Goal: Task Accomplishment & Management: Complete application form

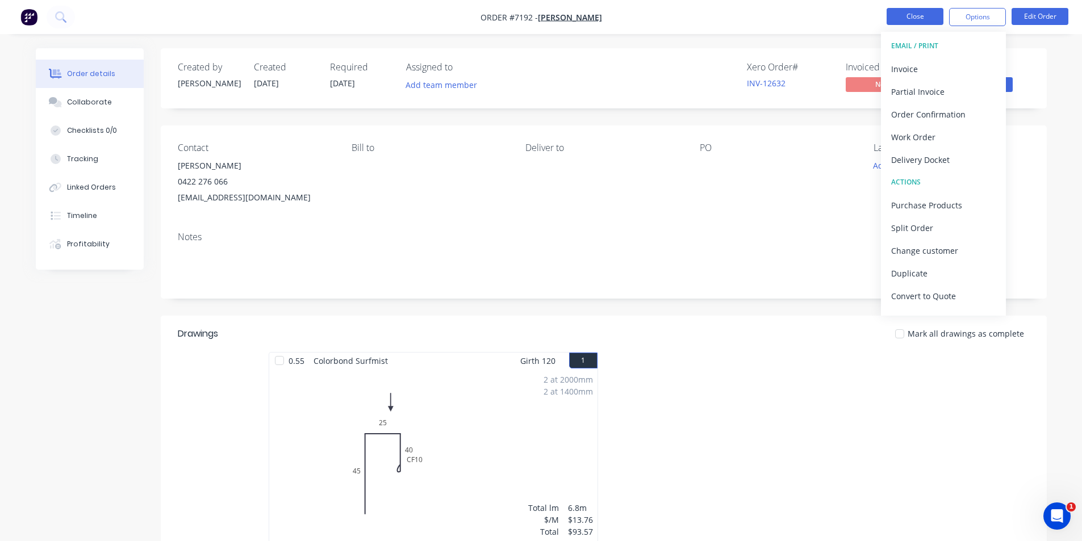
drag, startPoint x: 907, startPoint y: 2, endPoint x: 907, endPoint y: 9, distance: 7.4
click at [907, 2] on nav "Order #7192 - [PERSON_NAME] Close Options EMAIL / PRINT Invoice Partial Invoice…" at bounding box center [541, 17] width 1082 height 34
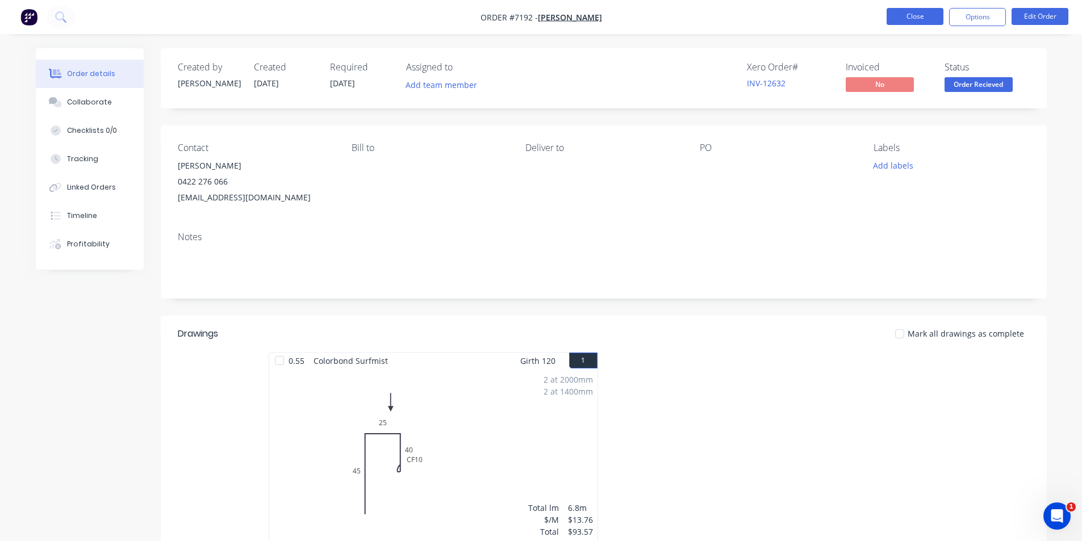
click at [907, 9] on button "Close" at bounding box center [914, 16] width 57 height 17
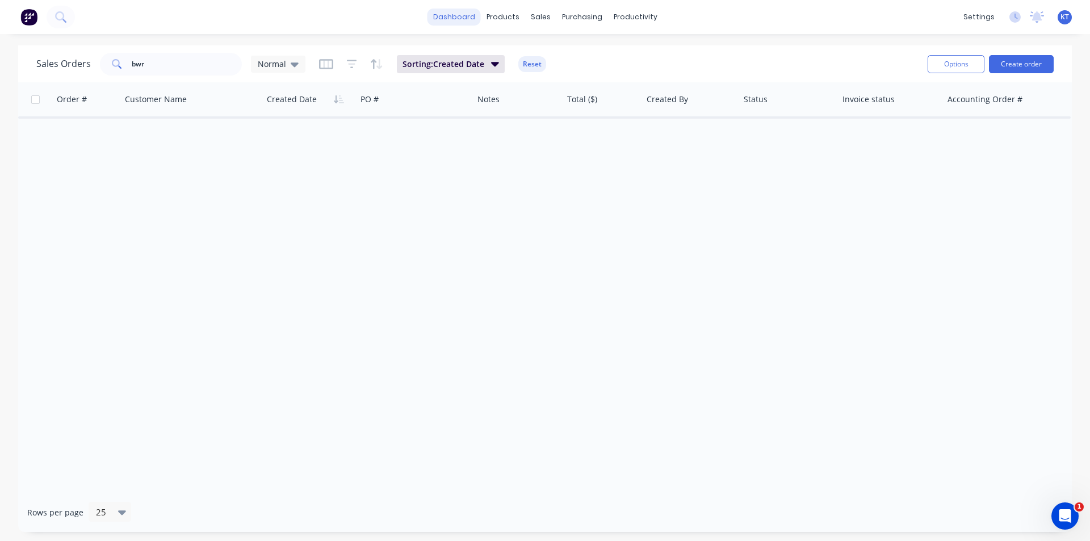
click at [456, 24] on link "dashboard" at bounding box center [454, 17] width 53 height 17
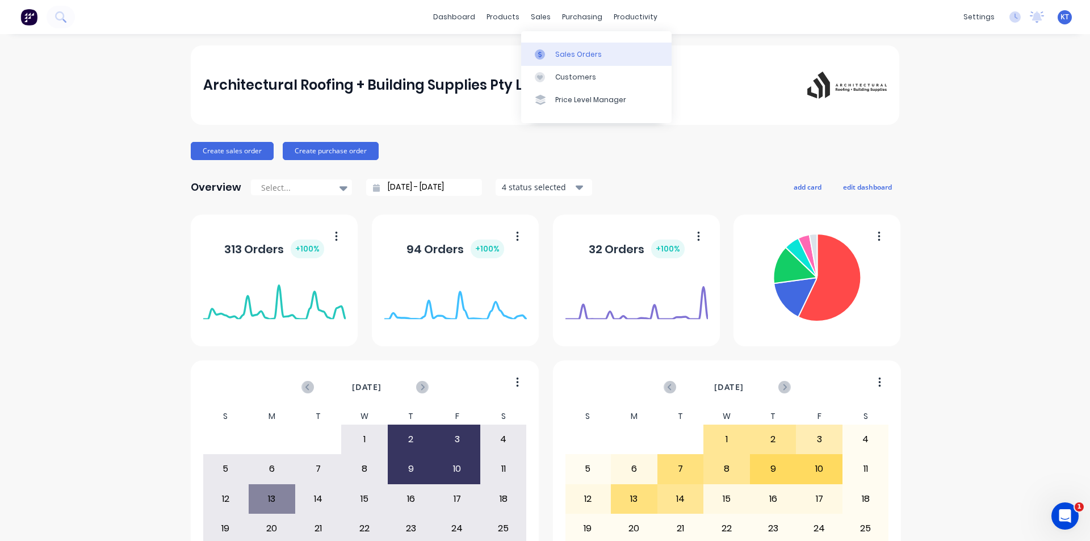
click at [584, 60] on link "Sales Orders" at bounding box center [596, 54] width 150 height 23
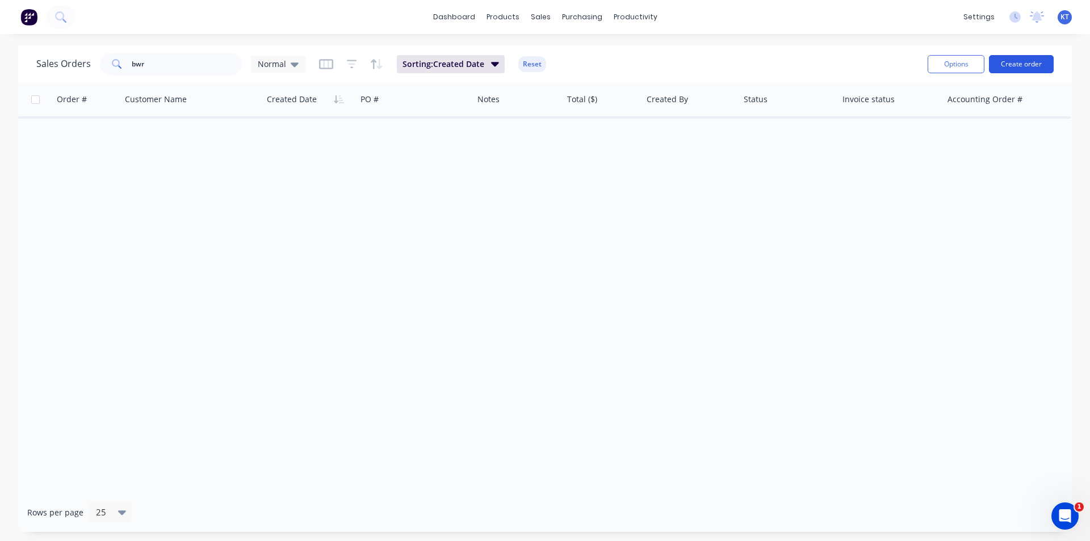
click at [1019, 67] on button "Create order" at bounding box center [1021, 64] width 65 height 18
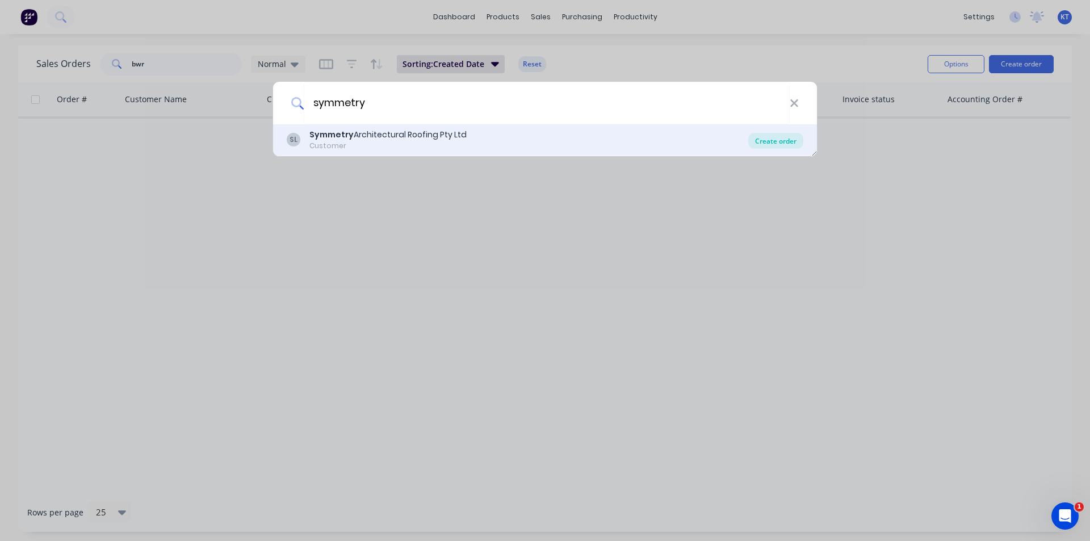
type input "symmetry"
click at [765, 141] on div "Create order" at bounding box center [775, 141] width 55 height 16
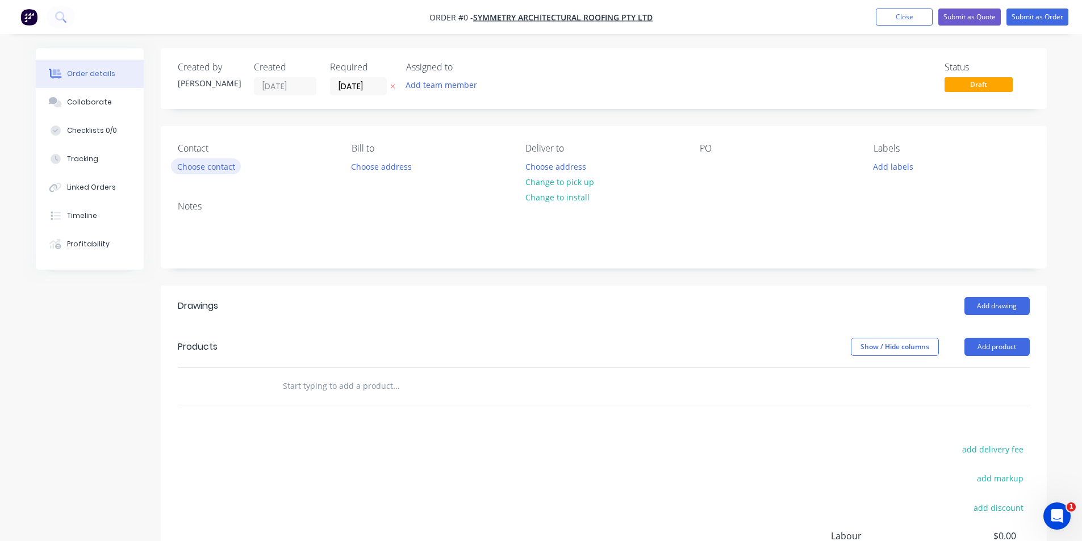
click at [221, 160] on button "Choose contact" at bounding box center [206, 165] width 70 height 15
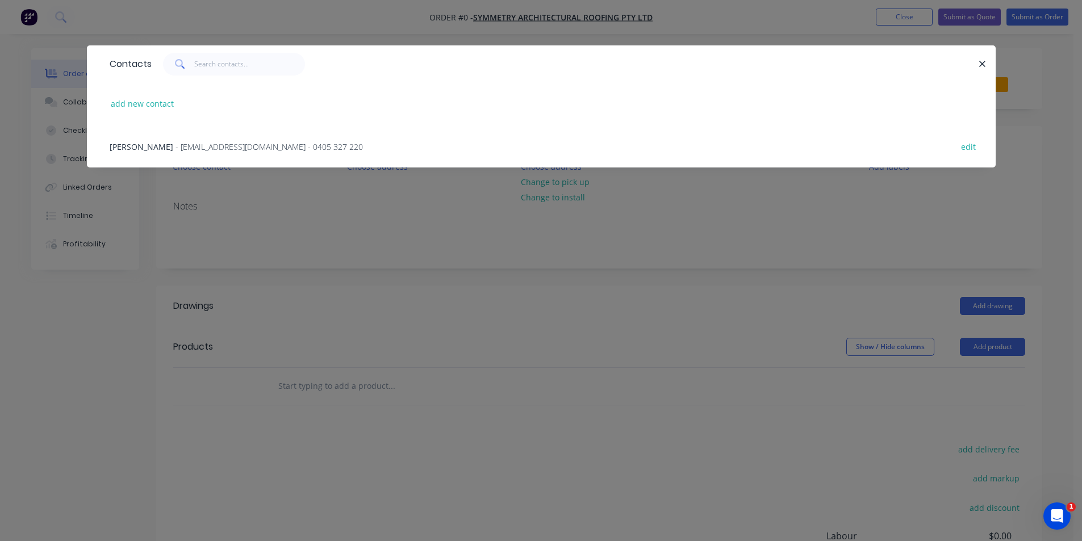
click at [242, 139] on div "Teal Nippard - [EMAIL_ADDRESS][DOMAIN_NAME] - 0405 327 220 edit" at bounding box center [541, 146] width 874 height 43
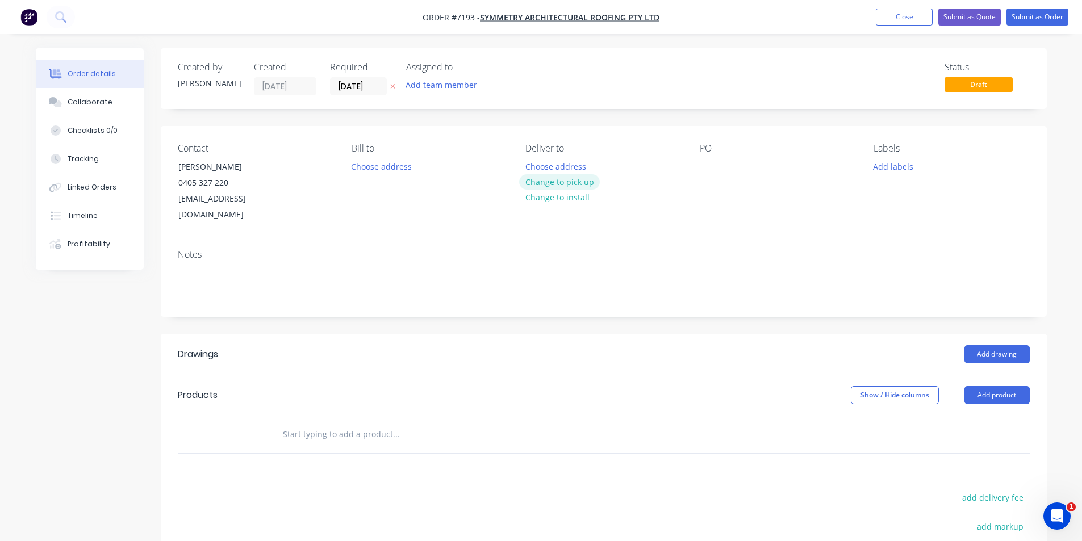
click at [537, 181] on button "Change to pick up" at bounding box center [559, 181] width 81 height 15
click at [699, 163] on div at bounding box center [708, 166] width 18 height 16
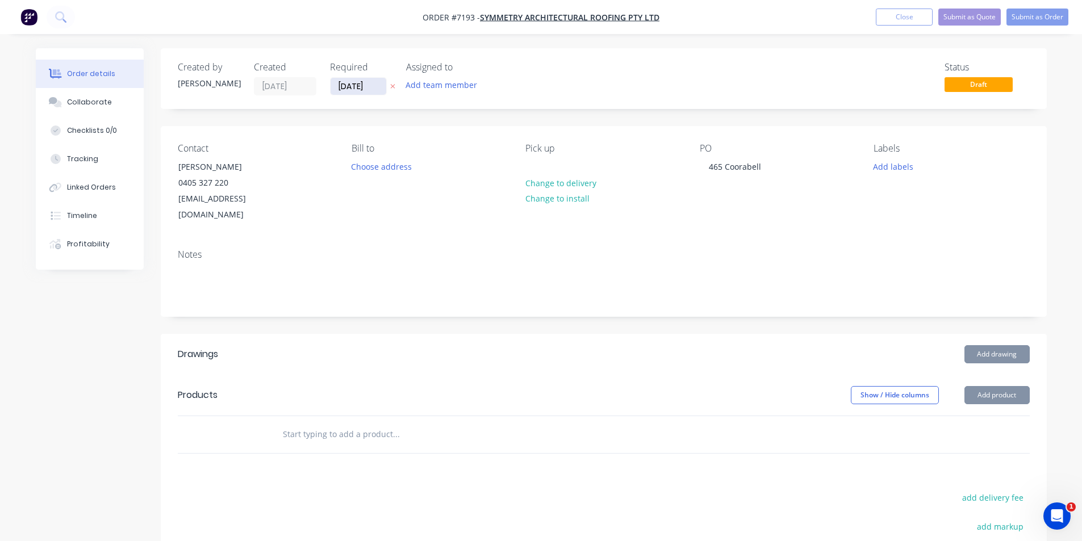
click at [350, 85] on input "[DATE]" at bounding box center [358, 86] width 56 height 17
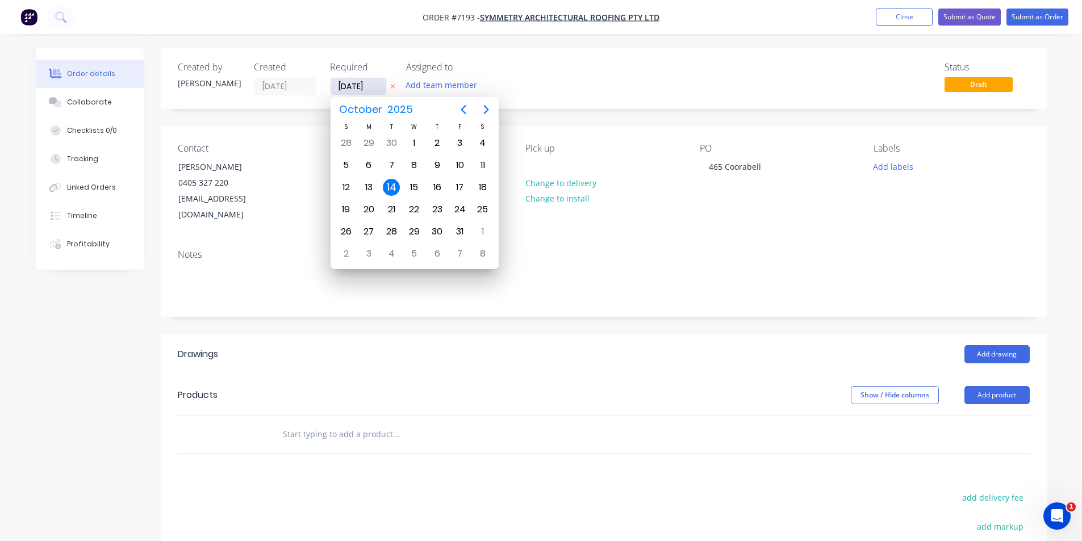
click at [363, 88] on input "[DATE]" at bounding box center [358, 86] width 56 height 17
click at [440, 188] on div "16" at bounding box center [436, 187] width 17 height 17
type input "[DATE]"
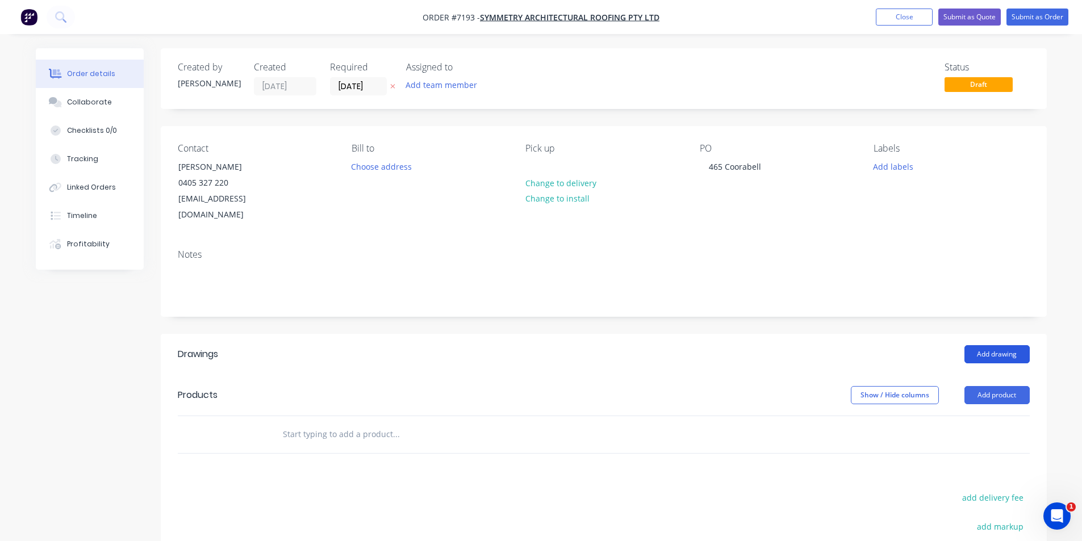
click at [993, 345] on button "Add drawing" at bounding box center [996, 354] width 65 height 18
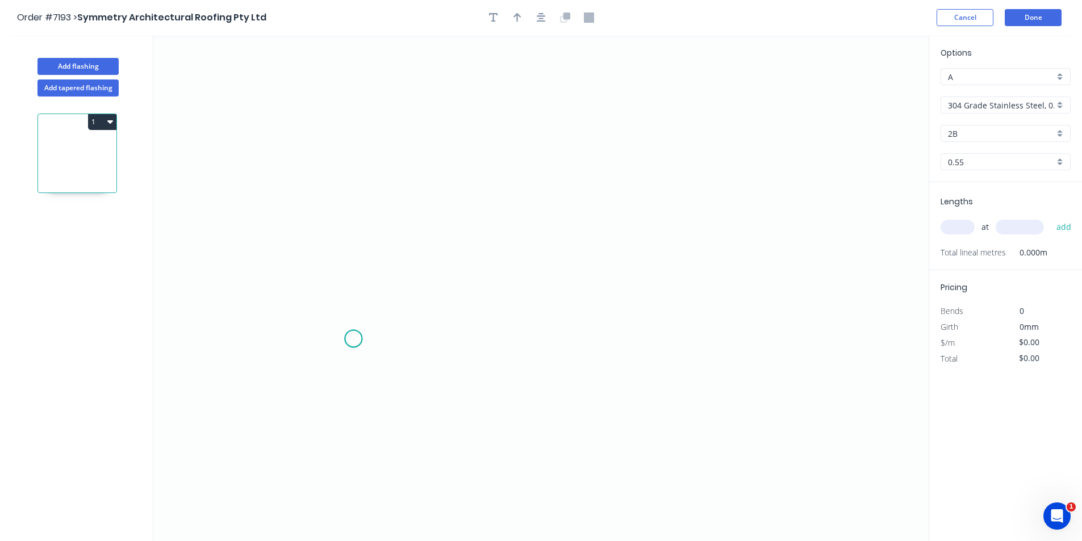
click at [353, 339] on icon "0" at bounding box center [540, 288] width 775 height 506
click at [542, 245] on icon "0" at bounding box center [540, 288] width 775 height 506
click at [719, 363] on icon "0 ?" at bounding box center [540, 288] width 775 height 506
click at [970, 118] on div "Options A A 304 Grade Stainless Steel, 0.9mm Perforated Pattern 208 - 2mm hole …" at bounding box center [1005, 115] width 153 height 136
click at [970, 108] on input "304 Grade Stainless Steel, 0.9mm Perforated Pattern 208 - 2mm hole" at bounding box center [1001, 105] width 106 height 12
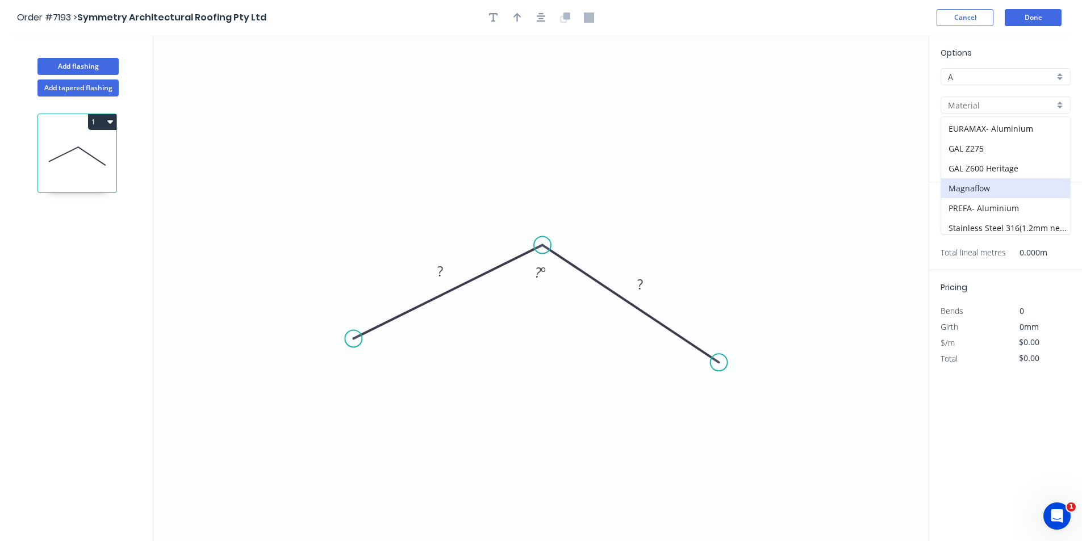
scroll to position [170, 0]
click at [998, 162] on div "GAL Z600 Heritage" at bounding box center [1005, 155] width 129 height 20
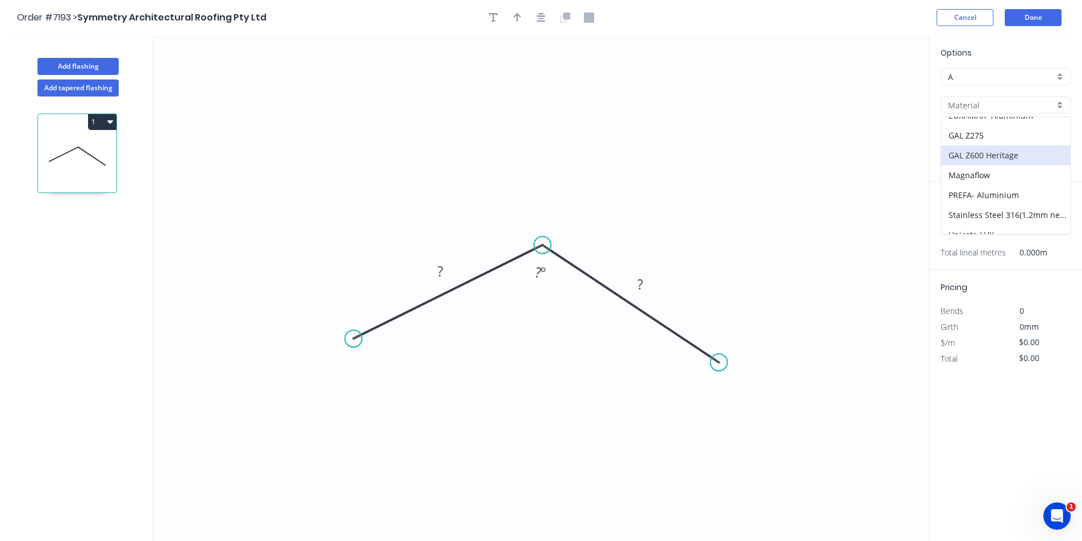
type input "GAL Z600 Heritage"
type input "GAL Z600"
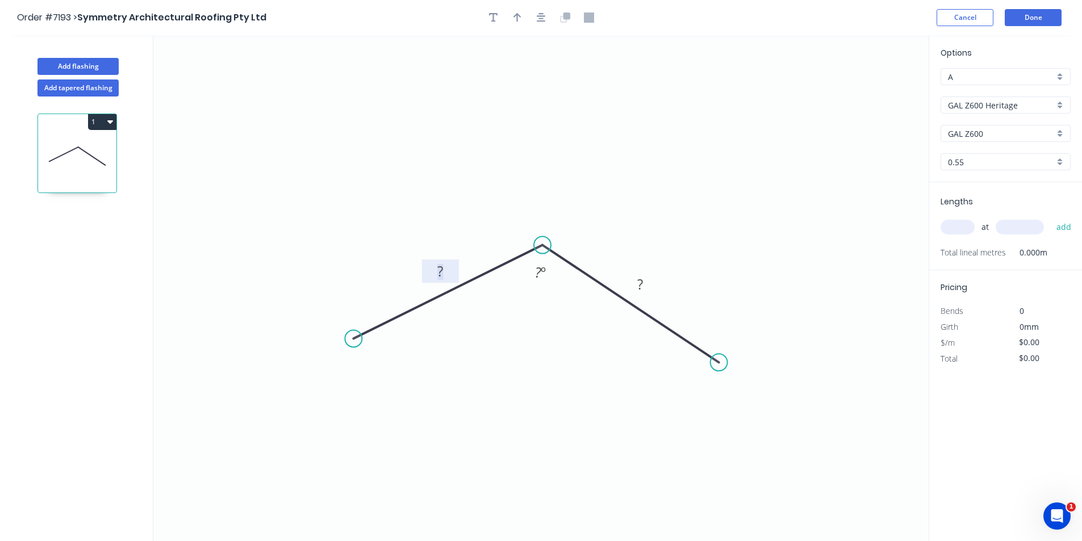
click at [435, 268] on rect at bounding box center [440, 272] width 23 height 16
drag, startPoint x: 361, startPoint y: 341, endPoint x: 356, endPoint y: 345, distance: 6.5
click at [397, 406] on div "Open Hook" at bounding box center [418, 402] width 114 height 23
click at [761, 425] on div "Open Hook" at bounding box center [778, 421] width 114 height 23
type input "$34.58"
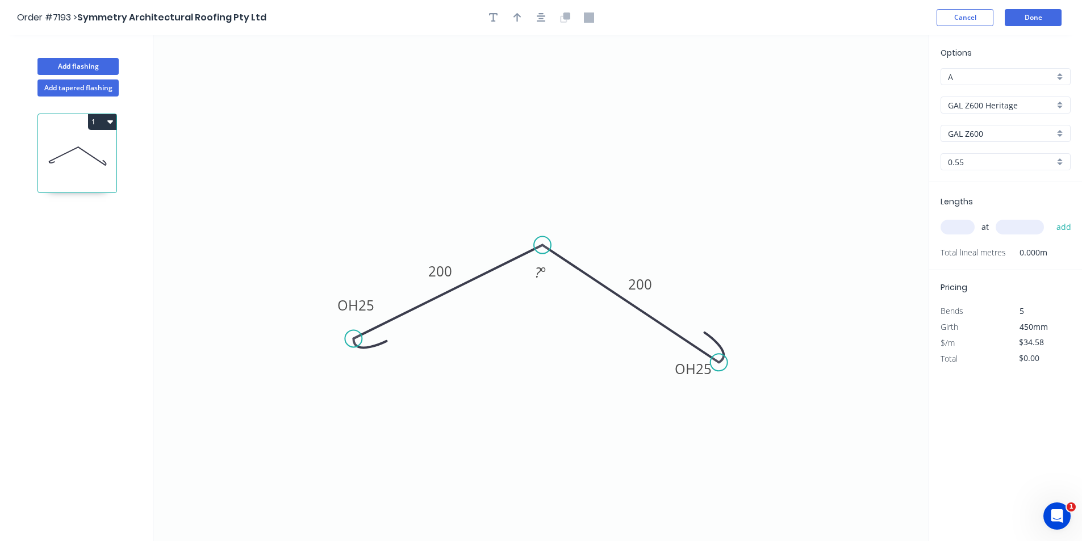
drag, startPoint x: 713, startPoint y: 348, endPoint x: 717, endPoint y: 358, distance: 10.7
click at [738, 397] on div "Flip bend" at bounding box center [776, 402] width 114 height 23
click at [730, 332] on tspan "25" at bounding box center [730, 328] width 16 height 19
click at [494, 13] on icon "button" at bounding box center [493, 17] width 9 height 9
click at [238, 80] on rect at bounding box center [226, 79] width 103 height 53
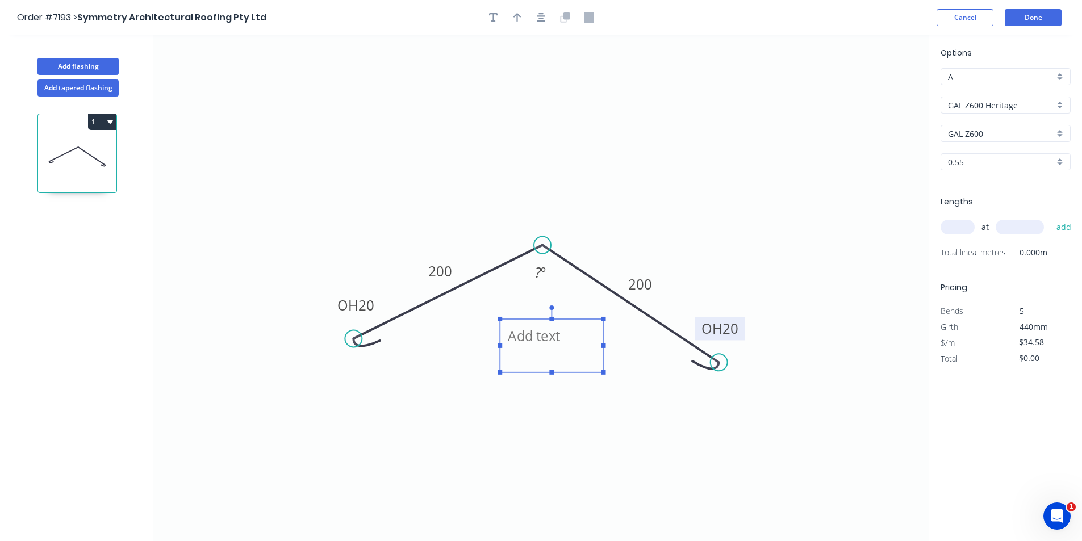
drag, startPoint x: 230, startPoint y: 110, endPoint x: 567, endPoint y: 339, distance: 407.1
click at [576, 344] on textarea at bounding box center [551, 346] width 92 height 42
click at [537, 329] on textarea at bounding box center [551, 339] width 92 height 42
type textarea "770 on rule"
click at [958, 226] on input "text" at bounding box center [957, 227] width 34 height 15
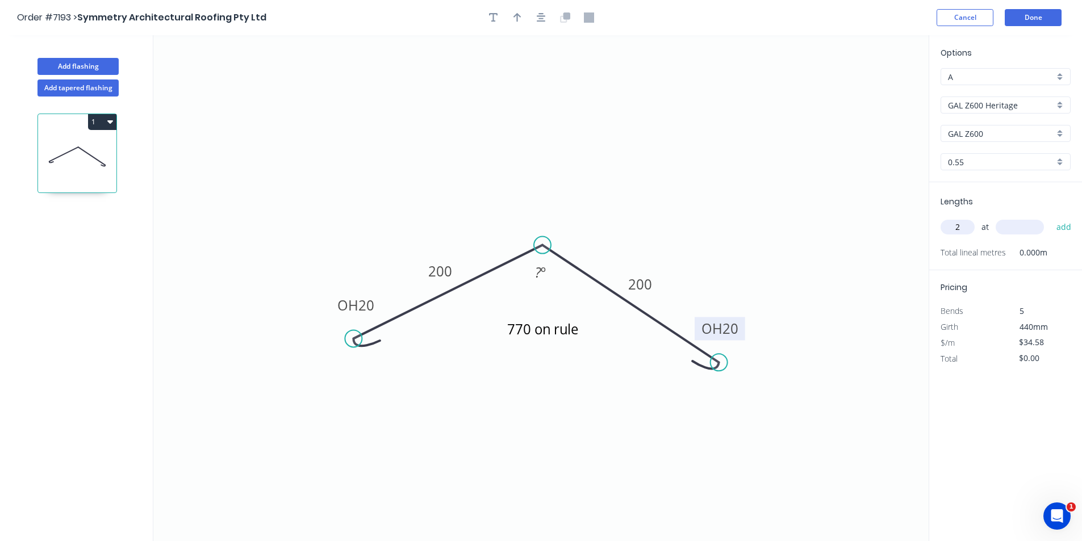
type input "2"
type input "5700"
click at [1050, 217] on button "add" at bounding box center [1063, 226] width 27 height 19
type input "$394.21"
click at [516, 18] on icon "button" at bounding box center [517, 17] width 8 height 10
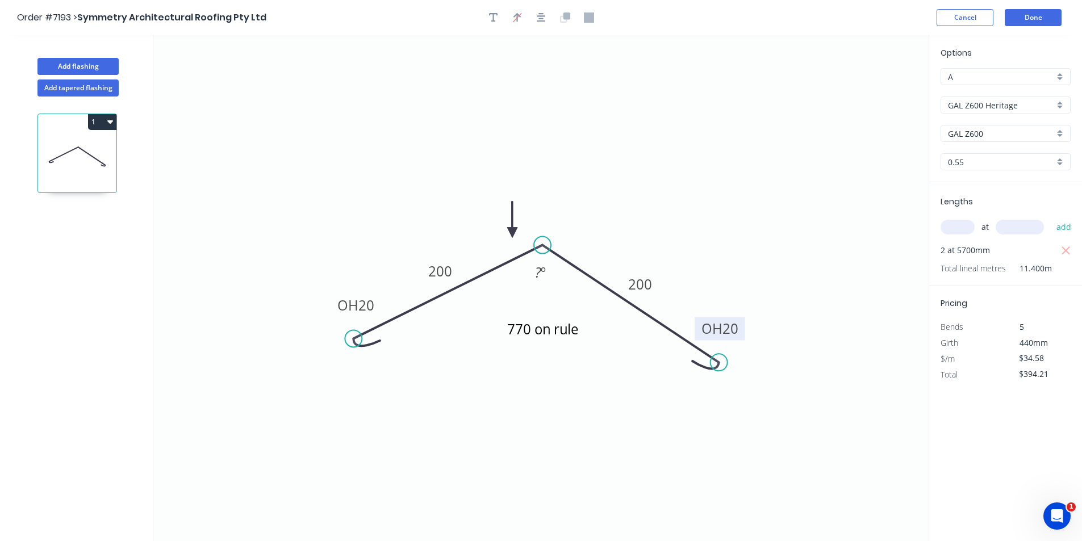
drag, startPoint x: 851, startPoint y: 101, endPoint x: 512, endPoint y: 233, distance: 363.6
click at [512, 233] on icon at bounding box center [512, 220] width 10 height 36
click at [49, 61] on button "Add flashing" at bounding box center [77, 66] width 81 height 17
type input "$0.00"
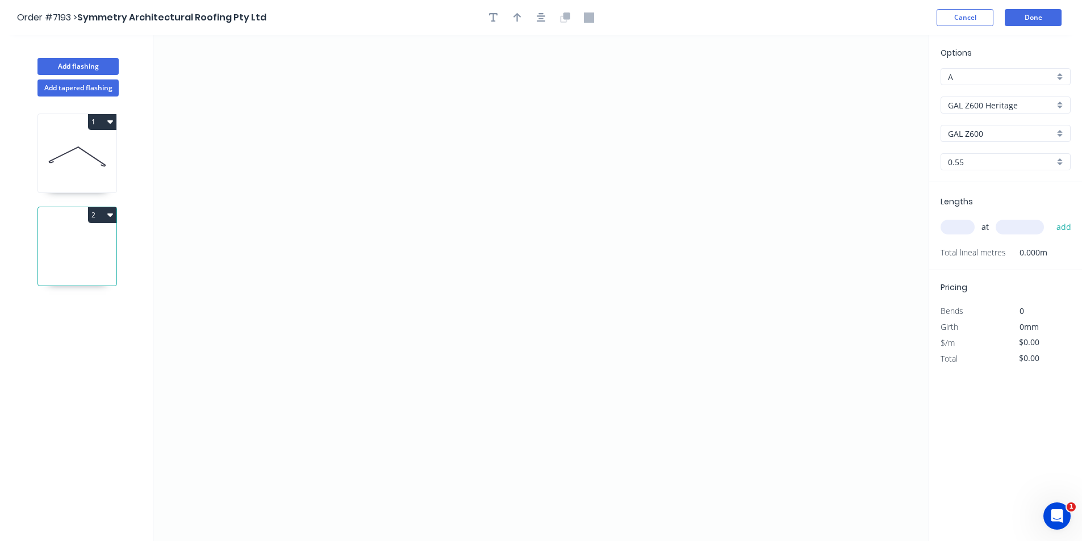
click at [1025, 115] on div "Options A A GAL Z600 Heritage GAL Z600 Heritage GAL Z600 GAL Z600 0.55 0.55" at bounding box center [1005, 115] width 153 height 136
click at [1032, 100] on input "GAL Z600 Heritage" at bounding box center [1001, 105] width 106 height 12
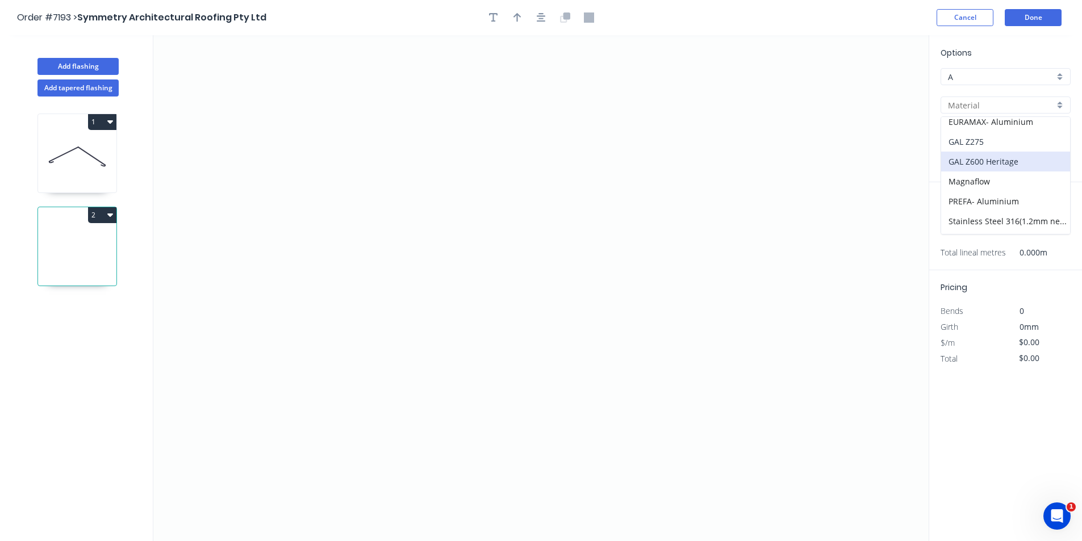
click at [1002, 146] on div "GAL Z275" at bounding box center [1005, 142] width 129 height 20
type input "GAL Z275"
type input "Galvanised"
click at [1000, 169] on div "0.55" at bounding box center [1005, 161] width 130 height 17
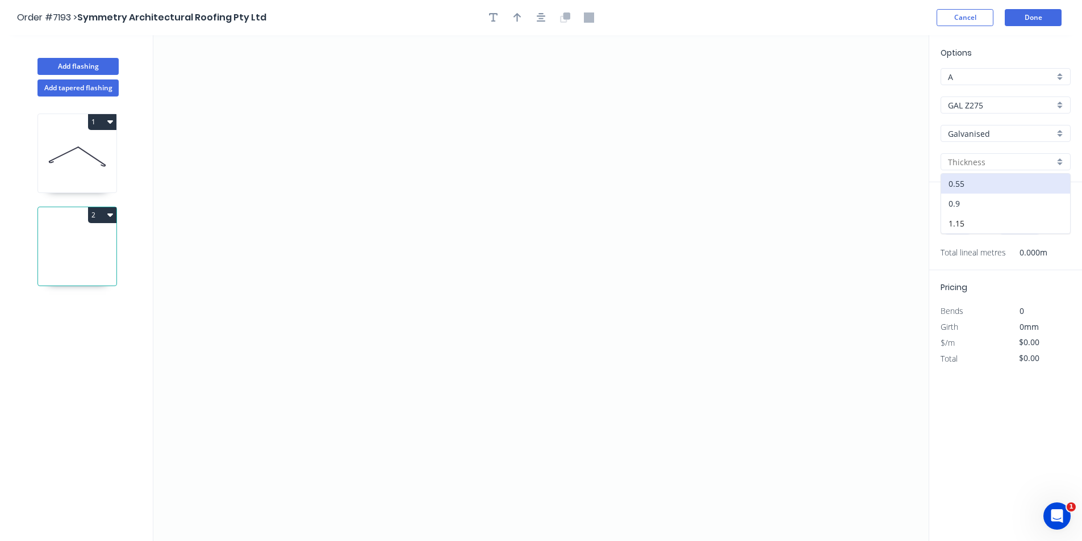
click at [1004, 201] on div "0.9" at bounding box center [1005, 204] width 129 height 20
type input "0.9"
click at [496, 20] on icon "button" at bounding box center [493, 17] width 9 height 10
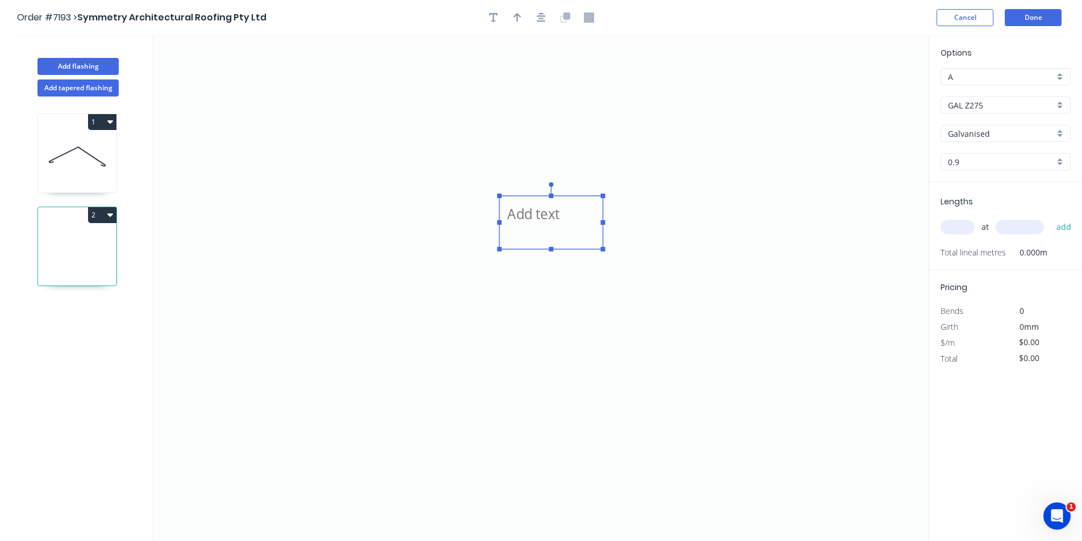
drag, startPoint x: 181, startPoint y: 92, endPoint x: 505, endPoint y: 234, distance: 354.1
click at [505, 234] on textarea at bounding box center [551, 223] width 92 height 42
drag, startPoint x: 604, startPoint y: 222, endPoint x: 719, endPoint y: 233, distance: 115.8
click at [719, 233] on icon at bounding box center [540, 288] width 775 height 506
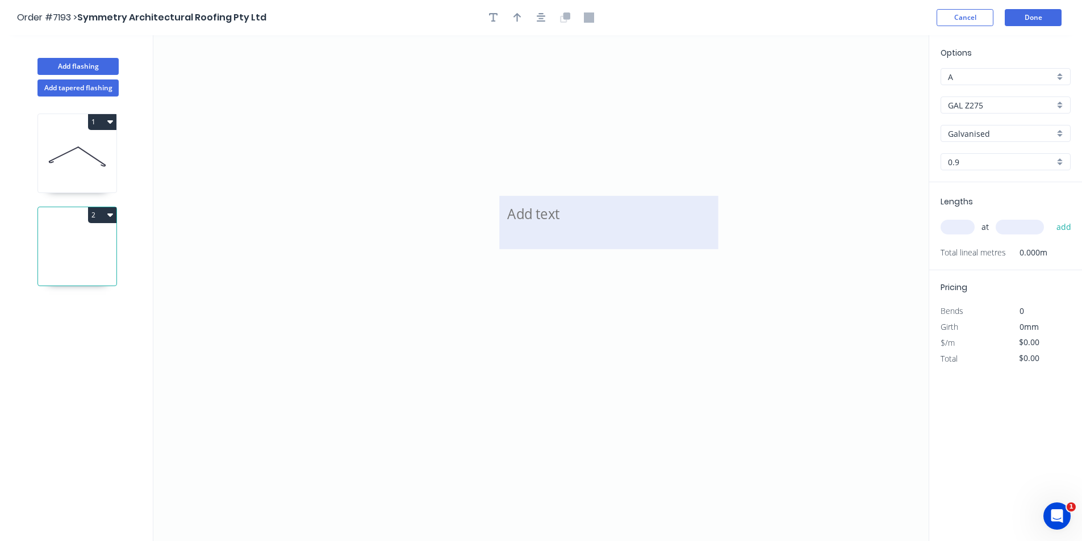
click at [529, 224] on textarea at bounding box center [608, 223] width 207 height 42
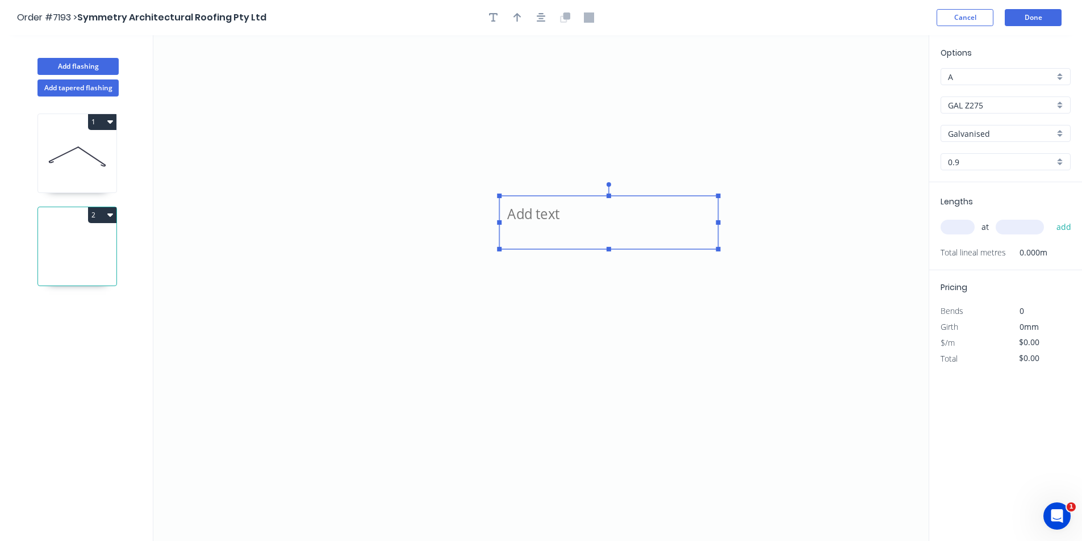
click at [245, 375] on icon ".9 GAL" at bounding box center [540, 288] width 775 height 506
type textarea ".9 GAL"
click at [257, 378] on icon ".9 GAL" at bounding box center [540, 288] width 775 height 506
click at [405, 320] on icon ".9 GAL" at bounding box center [540, 288] width 775 height 506
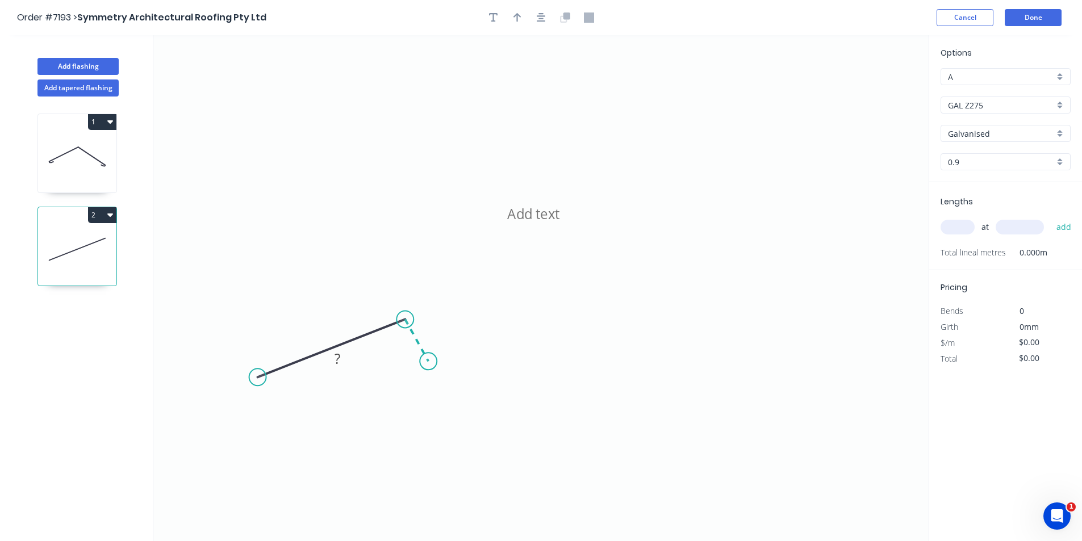
click at [428, 362] on icon ".9 GAL ?" at bounding box center [540, 288] width 775 height 506
click at [548, 331] on icon ".9 GAL ? ? ? º" at bounding box center [540, 288] width 775 height 506
click at [680, 366] on icon ".9 GAL ? ? ? ? º ? º" at bounding box center [540, 288] width 775 height 506
click at [742, 306] on icon ".9 GAL ? ? ? ? ? º ? º ? º" at bounding box center [540, 288] width 775 height 506
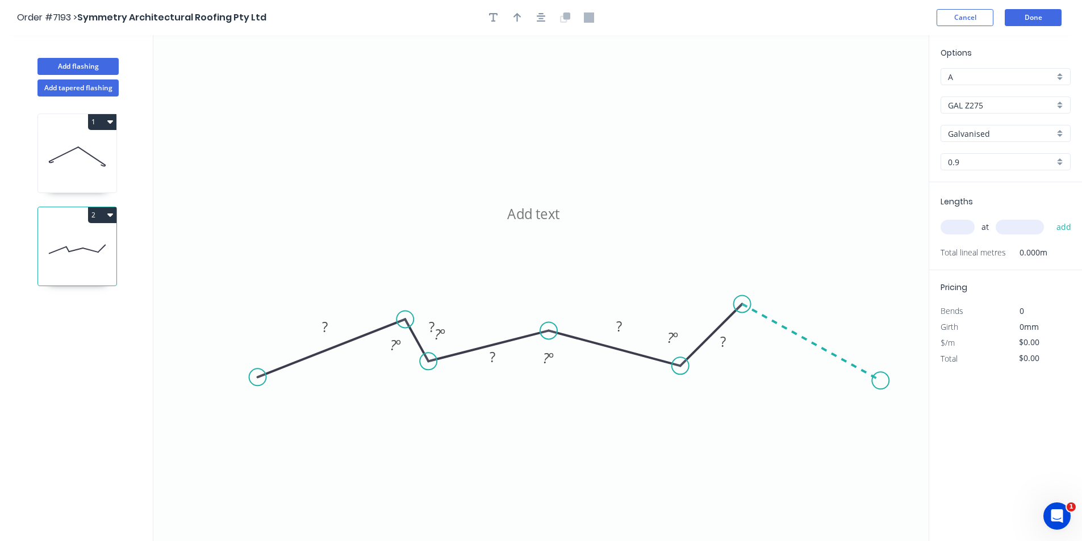
click at [881, 381] on icon ".9 GAL ? ? ? ? ? ? º ? º ? º ? º" at bounding box center [540, 288] width 775 height 506
drag, startPoint x: 744, startPoint y: 305, endPoint x: 716, endPoint y: 328, distance: 35.9
click at [716, 328] on circle at bounding box center [715, 329] width 17 height 17
click at [319, 334] on rect at bounding box center [324, 328] width 23 height 16
type input "$33.97"
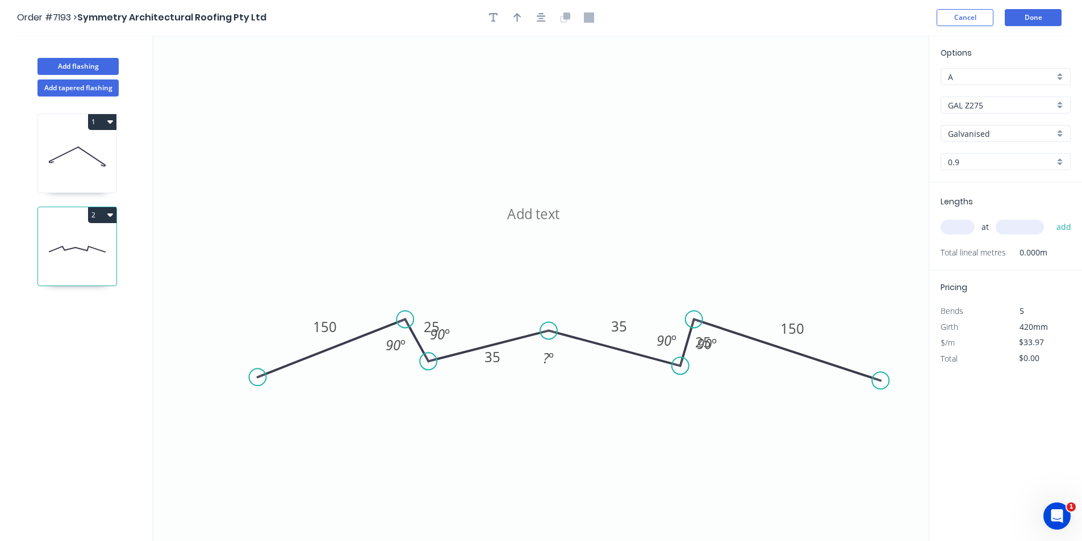
drag, startPoint x: 715, startPoint y: 328, endPoint x: 694, endPoint y: 320, distance: 22.5
click at [694, 320] on circle at bounding box center [693, 319] width 17 height 17
click at [485, 23] on div at bounding box center [540, 17] width 119 height 17
click at [491, 19] on icon "button" at bounding box center [493, 17] width 9 height 10
drag, startPoint x: 261, startPoint y: 62, endPoint x: 584, endPoint y: 383, distance: 454.4
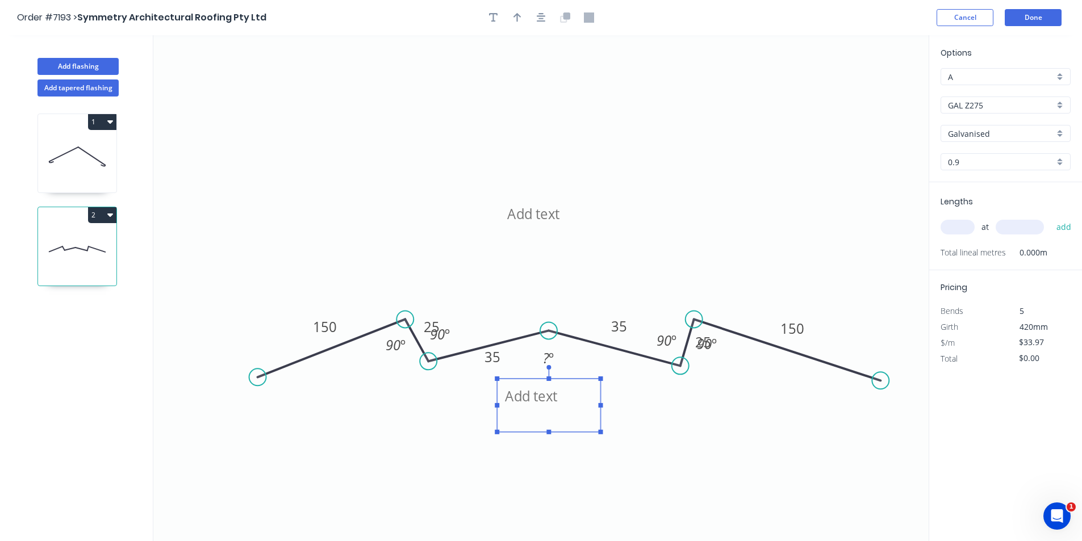
click at [584, 383] on rect at bounding box center [548, 405] width 103 height 53
click at [600, 390] on rect at bounding box center [548, 405] width 103 height 53
click at [567, 397] on textarea at bounding box center [548, 405] width 92 height 42
click at [554, 395] on textarea at bounding box center [548, 405] width 92 height 42
type textarea "765 on rule"
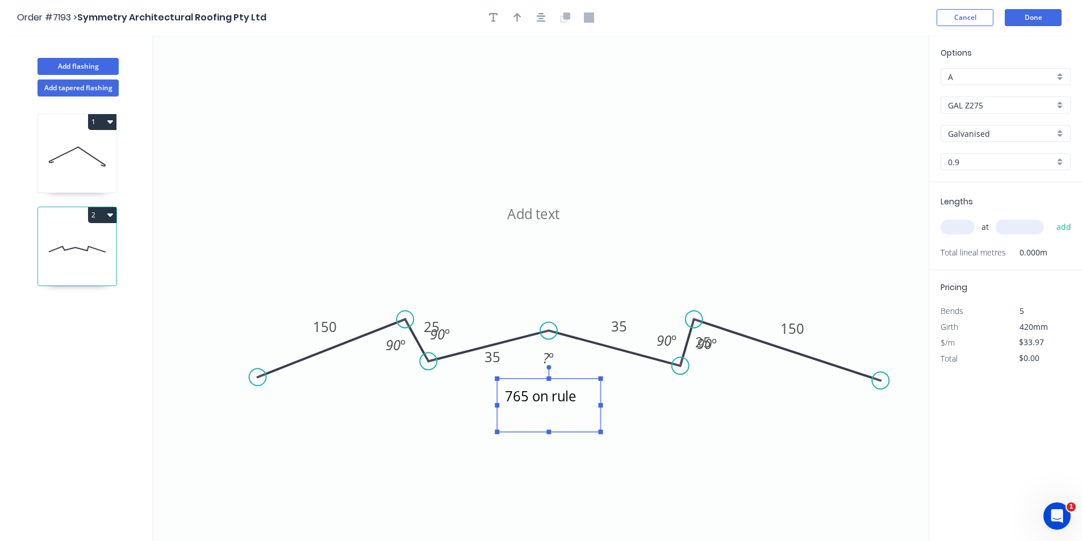
click at [962, 224] on input "text" at bounding box center [957, 227] width 34 height 15
type input "2"
type input "5700"
click at [1050, 217] on button "add" at bounding box center [1063, 226] width 27 height 19
type input "."
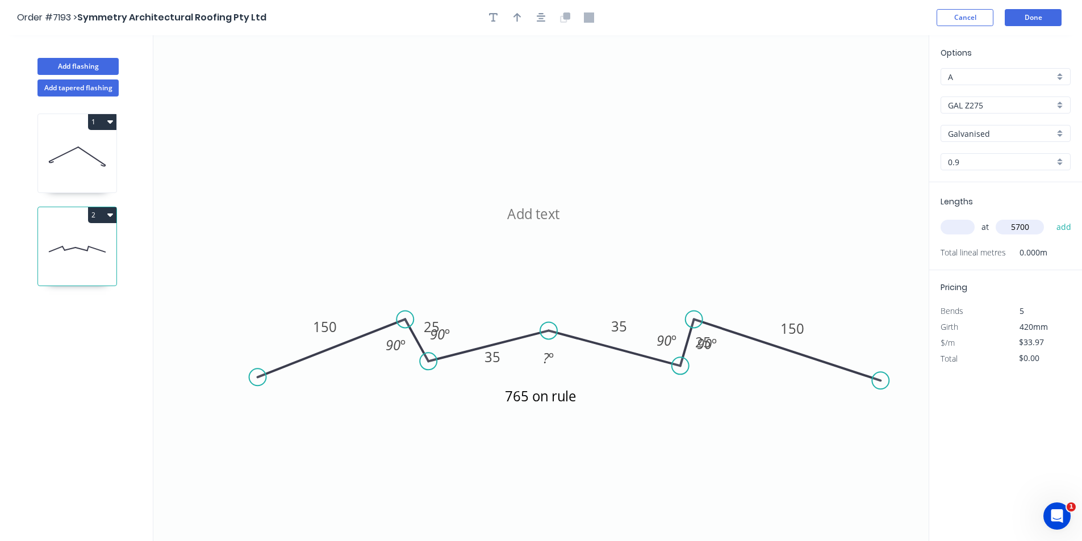
type input "$387.26"
click at [77, 64] on button "Add flashing" at bounding box center [77, 66] width 81 height 17
type input "$0.00"
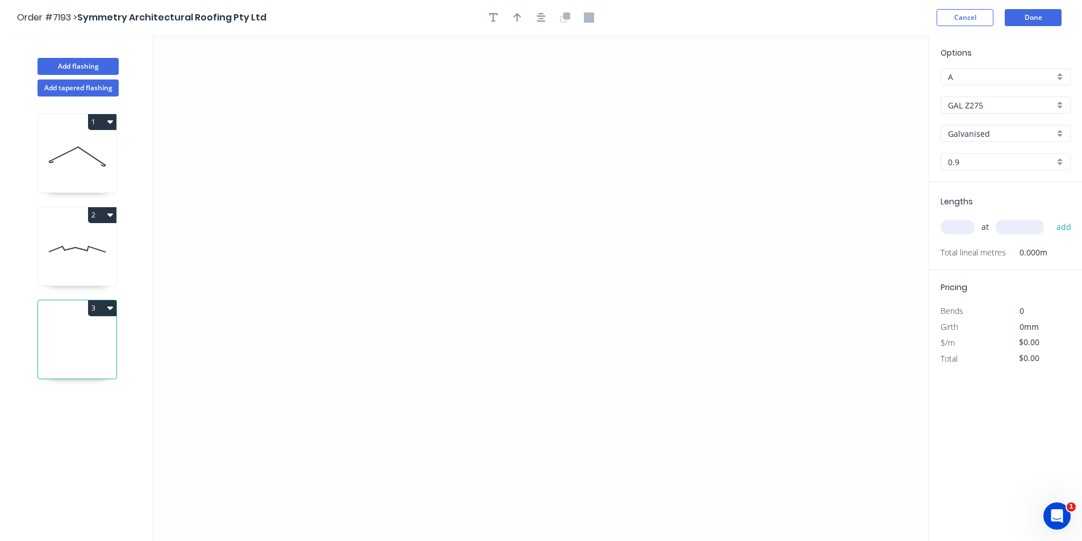
click at [1042, 110] on input "GAL Z275" at bounding box center [1001, 105] width 106 height 12
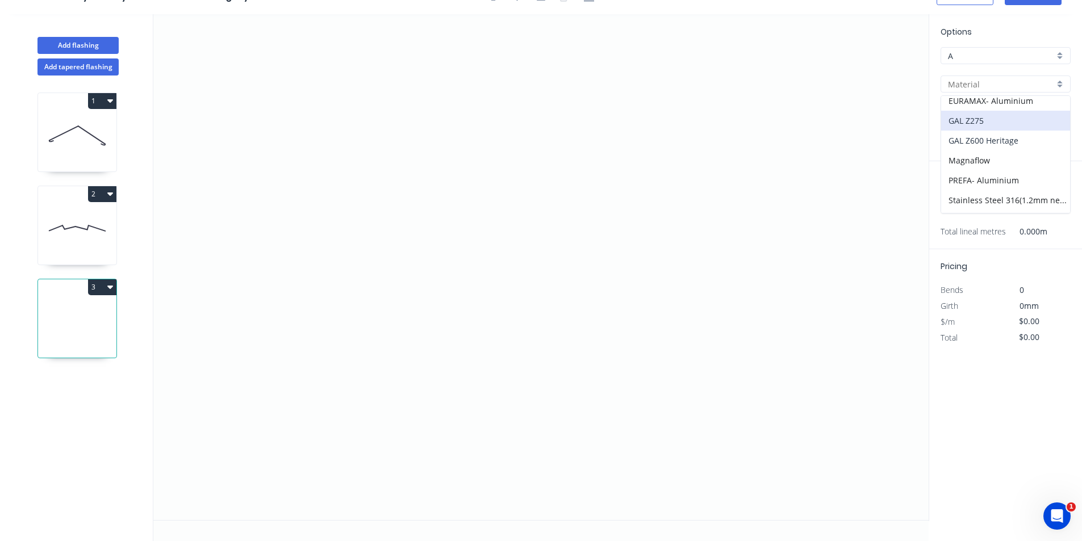
click at [996, 145] on div "GAL Z600 Heritage" at bounding box center [1005, 141] width 129 height 20
type input "GAL Z600 Heritage"
type input "GAL Z600"
type input "0.55"
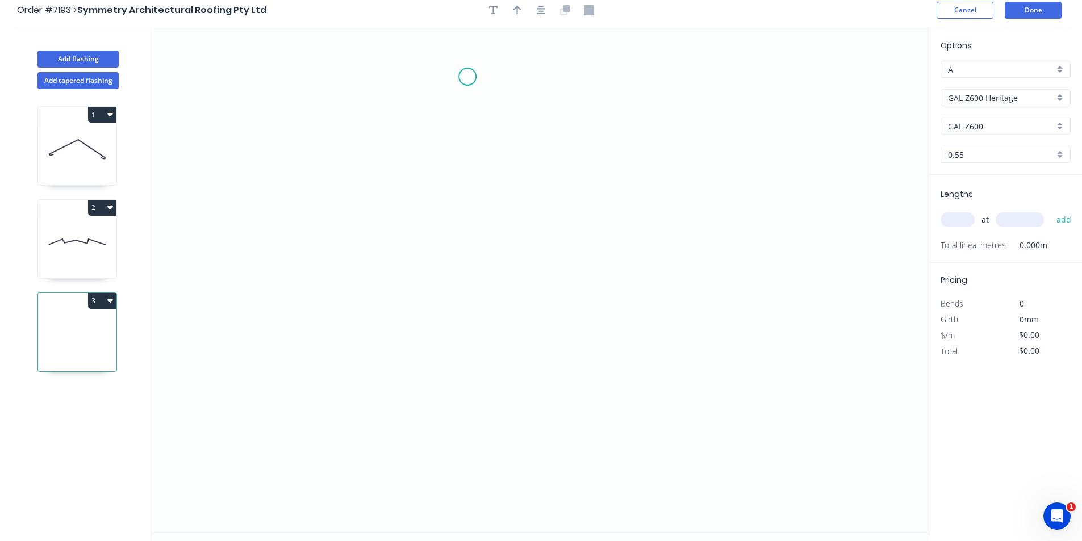
scroll to position [0, 0]
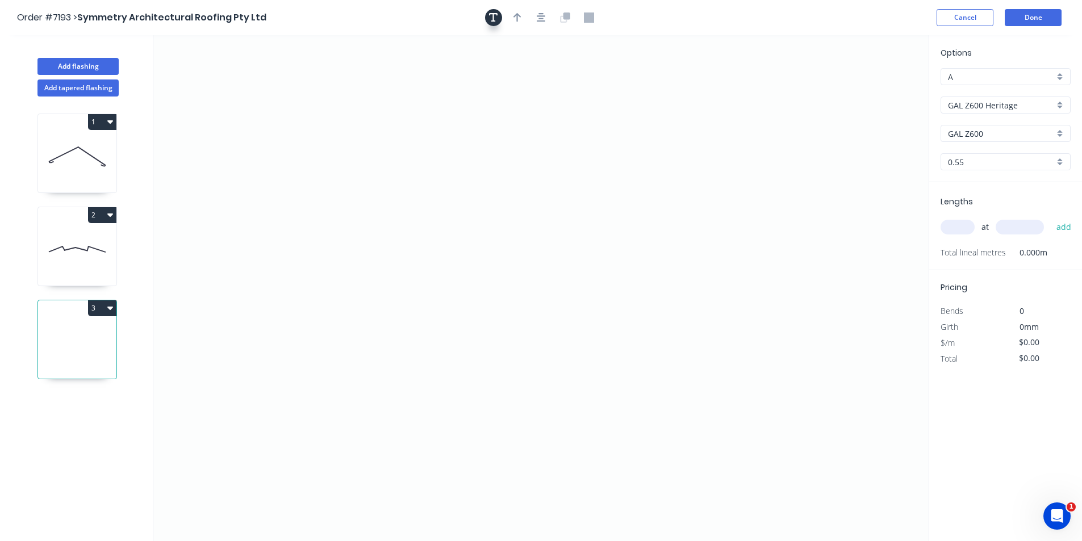
click at [491, 13] on icon "button" at bounding box center [493, 17] width 9 height 9
drag, startPoint x: 202, startPoint y: 74, endPoint x: 424, endPoint y: 207, distance: 259.0
click at [424, 207] on textarea at bounding box center [449, 213] width 92 height 42
click at [451, 242] on icon "HERITAGE OFFCUTS ON" at bounding box center [540, 288] width 775 height 506
click at [445, 207] on textarea "HERITAGE OFFCUTS ON" at bounding box center [449, 213] width 92 height 42
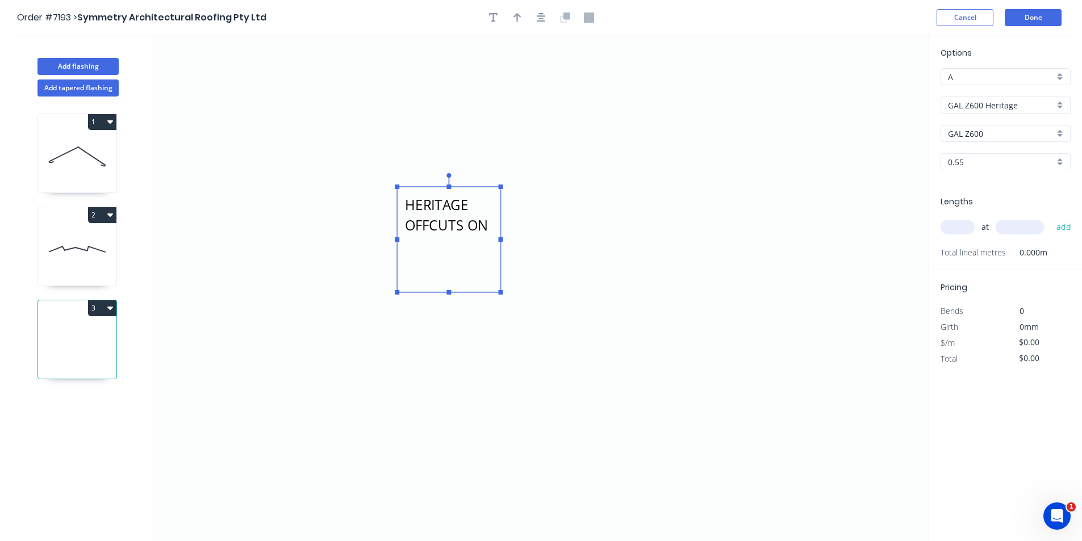
drag, startPoint x: 450, startPoint y: 240, endPoint x: 434, endPoint y: 284, distance: 47.1
click at [435, 291] on icon "HERITAGE OFFCUTS ON" at bounding box center [540, 288] width 775 height 506
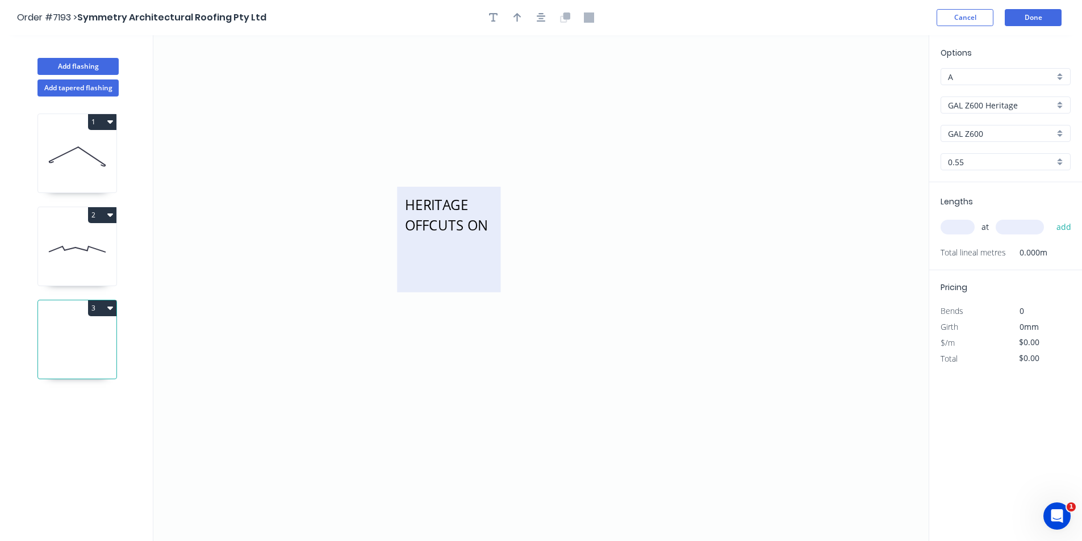
click at [442, 250] on textarea "HERITAGE OFFCUTS ON" at bounding box center [449, 239] width 92 height 94
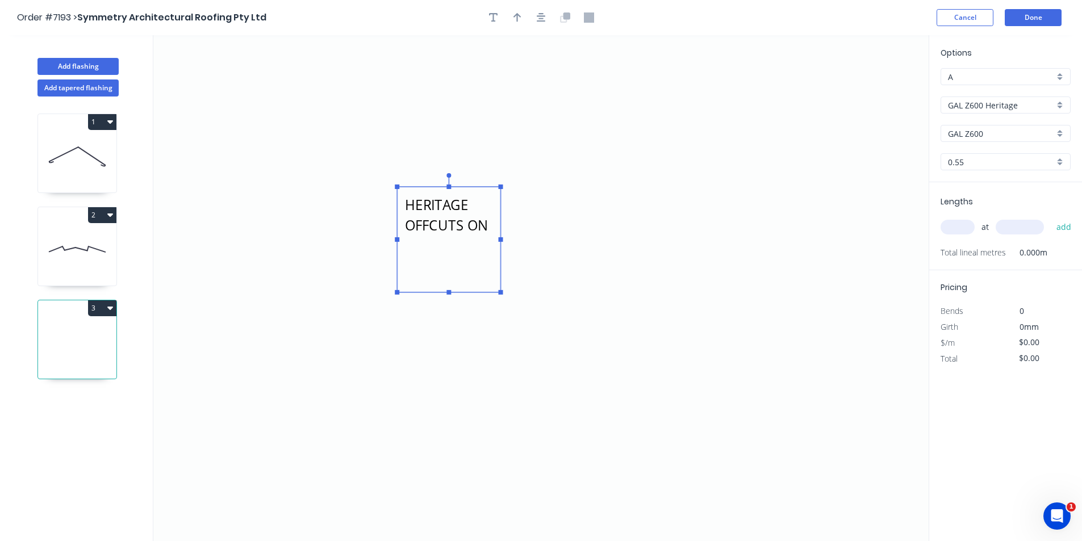
click at [495, 227] on rect at bounding box center [448, 240] width 103 height 106
click at [502, 232] on icon "HERITAGE OFFCUTS ON" at bounding box center [540, 288] width 775 height 506
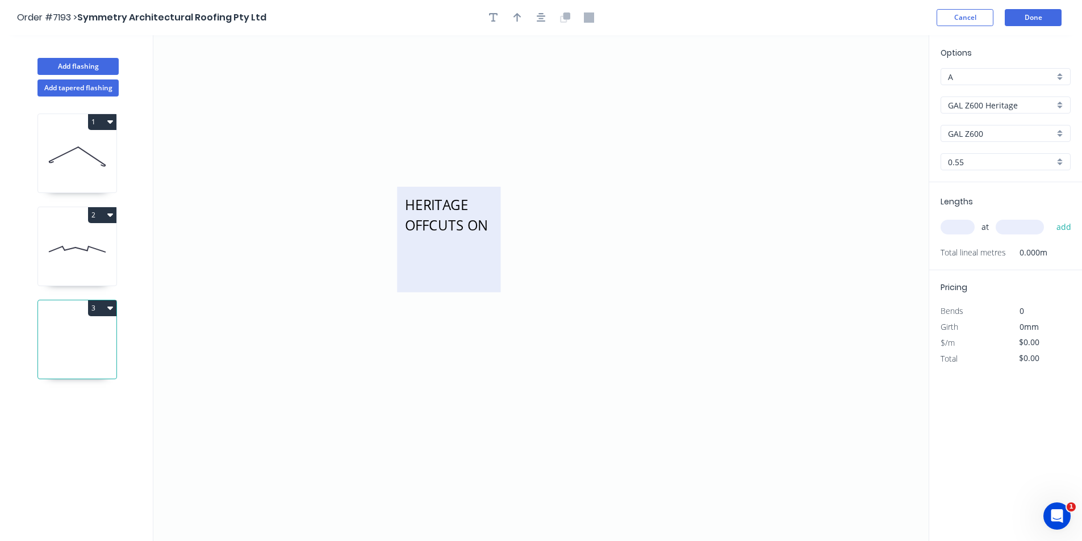
click at [482, 246] on textarea "HERITAGE OFFCUTS ON" at bounding box center [449, 239] width 92 height 94
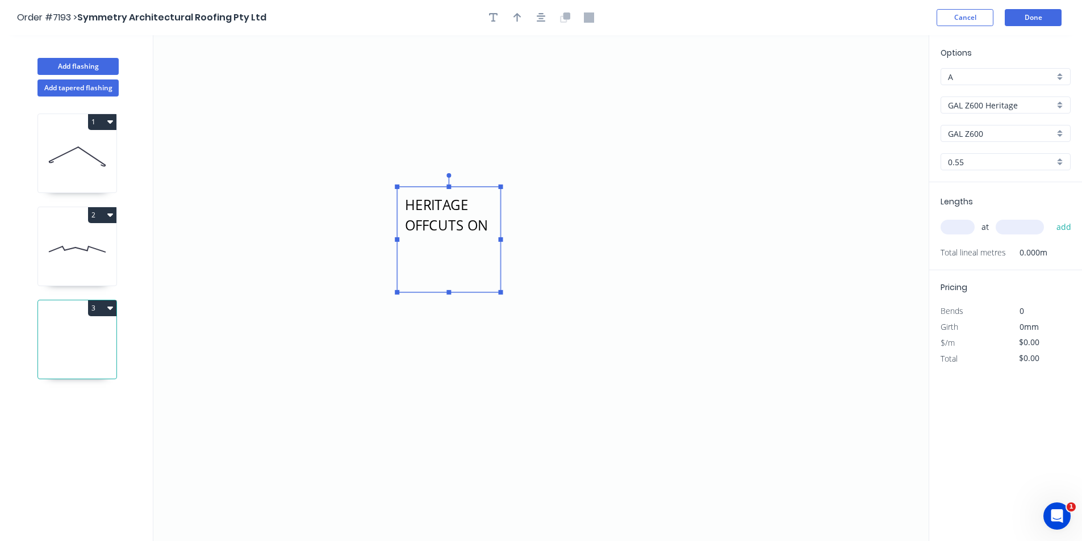
click at [491, 229] on textarea "HERITAGE OFFCUTS ON" at bounding box center [449, 239] width 92 height 94
click at [492, 347] on icon "HERITAGE OFFCUTS ON TABLE" at bounding box center [540, 288] width 775 height 506
type textarea "HERITAGE OFFCUTS ON TABLE"
click at [502, 295] on icon "HERITAGE OFFCUTS ON TABLE" at bounding box center [540, 288] width 775 height 506
click at [516, 425] on icon "HERITAGE OFFCUTS ON TABLE" at bounding box center [540, 288] width 775 height 506
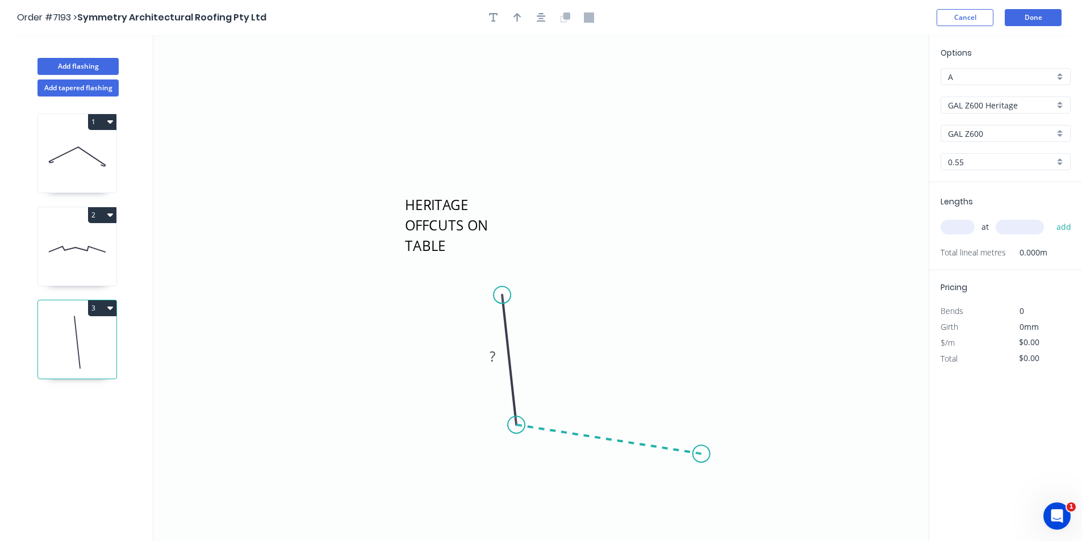
click at [701, 454] on icon "HERITAGE OFFCUTS ON TABLE ?" at bounding box center [540, 288] width 775 height 506
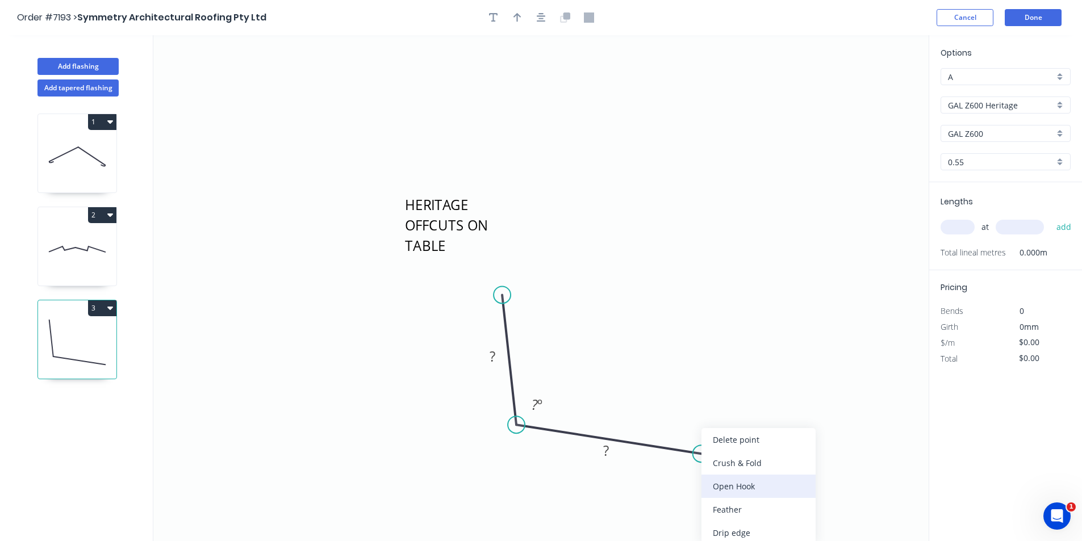
click at [786, 483] on div "Open Hook" at bounding box center [758, 486] width 114 height 23
click at [722, 487] on div "Flip bend" at bounding box center [750, 495] width 114 height 23
drag, startPoint x: 696, startPoint y: 429, endPoint x: 757, endPoint y: 438, distance: 61.9
click at [696, 429] on tspan "25" at bounding box center [701, 422] width 16 height 19
type input "$26.10"
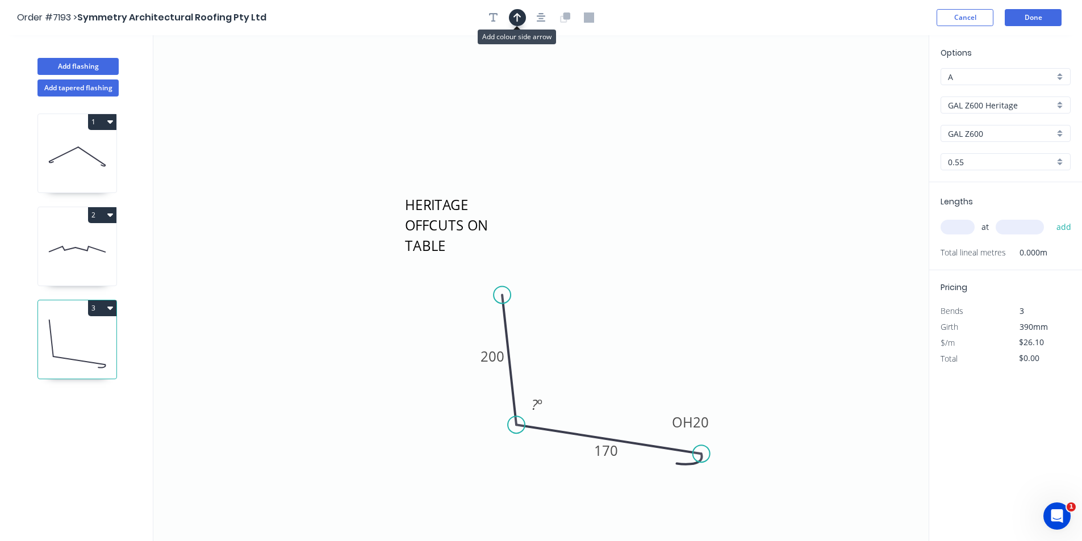
click at [513, 16] on icon "button" at bounding box center [517, 17] width 8 height 10
drag, startPoint x: 793, startPoint y: 160, endPoint x: 584, endPoint y: 383, distance: 305.3
click at [586, 362] on icon at bounding box center [591, 343] width 10 height 36
click at [494, 17] on icon "button" at bounding box center [493, 17] width 9 height 10
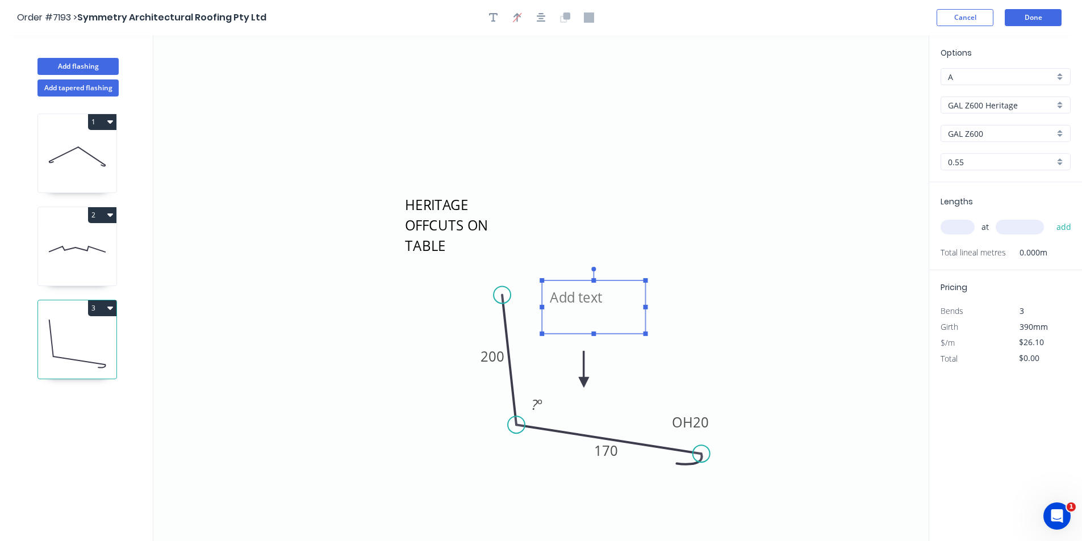
drag, startPoint x: 185, startPoint y: 69, endPoint x: 549, endPoint y: 290, distance: 425.7
click at [549, 290] on textarea at bounding box center [593, 307] width 92 height 42
type textarea "750 on rule"
click at [967, 231] on input "text" at bounding box center [957, 227] width 34 height 15
type input "1"
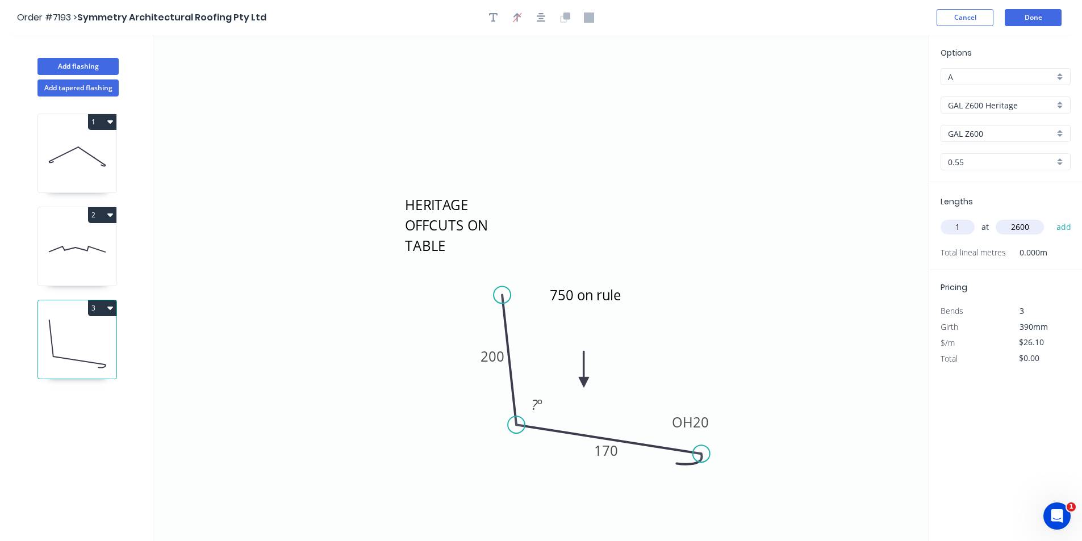
type input "2600"
click at [1050, 217] on button "add" at bounding box center [1063, 226] width 27 height 19
type input "$67.86"
click at [65, 58] on button "Add flashing" at bounding box center [77, 66] width 81 height 17
type input "$0.00"
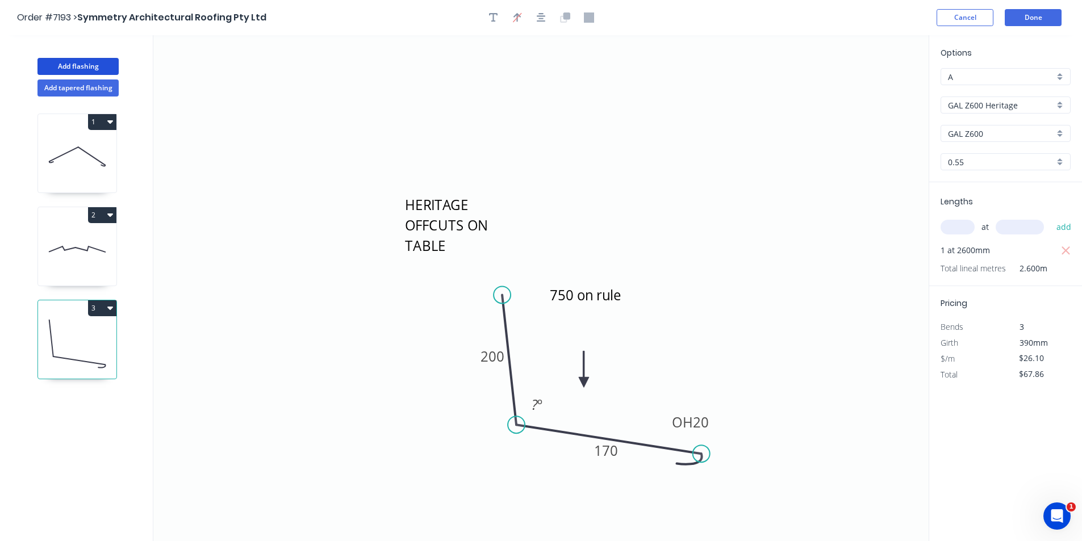
type input "$0.00"
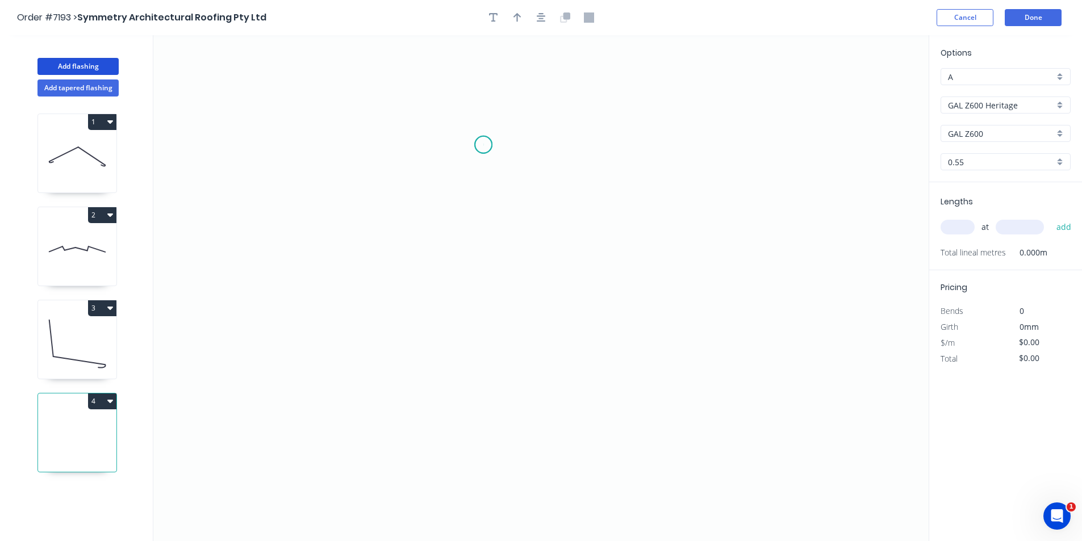
click at [483, 145] on icon "0" at bounding box center [540, 288] width 775 height 506
click at [435, 209] on icon "0" at bounding box center [540, 288] width 775 height 506
click at [581, 278] on icon "0 ?" at bounding box center [540, 288] width 775 height 506
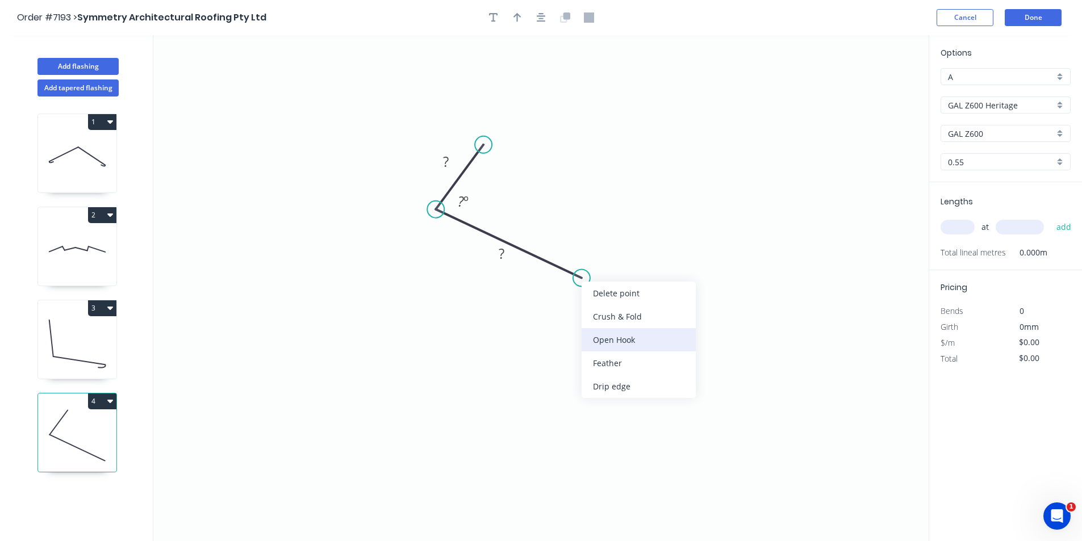
click at [623, 342] on div "Open Hook" at bounding box center [638, 339] width 114 height 23
click at [609, 311] on div "Flip bend" at bounding box center [639, 312] width 114 height 23
click at [598, 240] on rect at bounding box center [578, 244] width 51 height 23
click at [588, 248] on tspan "25" at bounding box center [589, 244] width 16 height 19
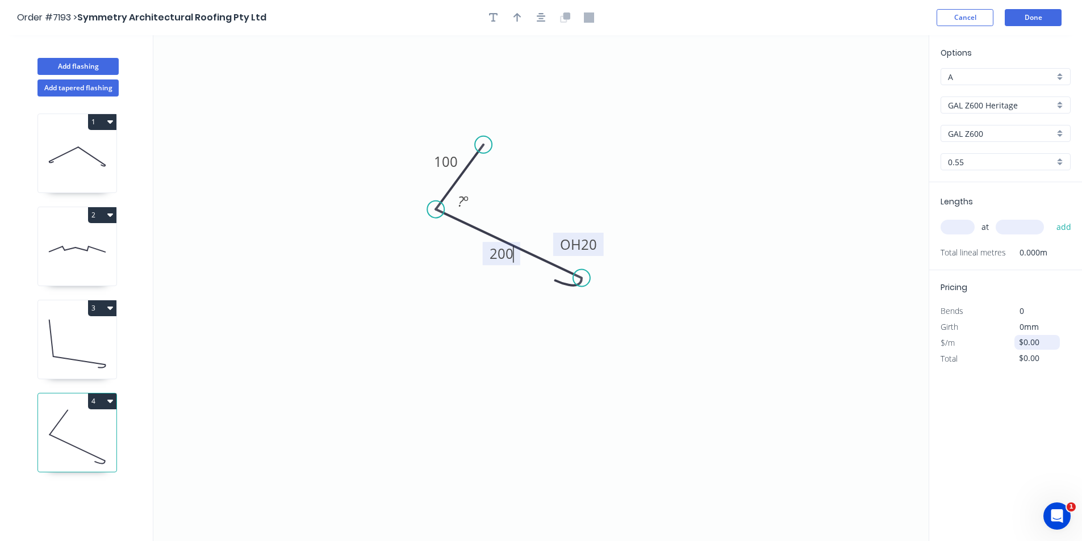
type input "$26.10"
click at [517, 11] on button "button" at bounding box center [517, 17] width 17 height 17
drag, startPoint x: 874, startPoint y: 91, endPoint x: 571, endPoint y: 161, distance: 311.1
click at [551, 164] on icon "0 100 OH 20 200 ? º" at bounding box center [540, 288] width 775 height 506
drag, startPoint x: 865, startPoint y: 99, endPoint x: 516, endPoint y: 196, distance: 362.8
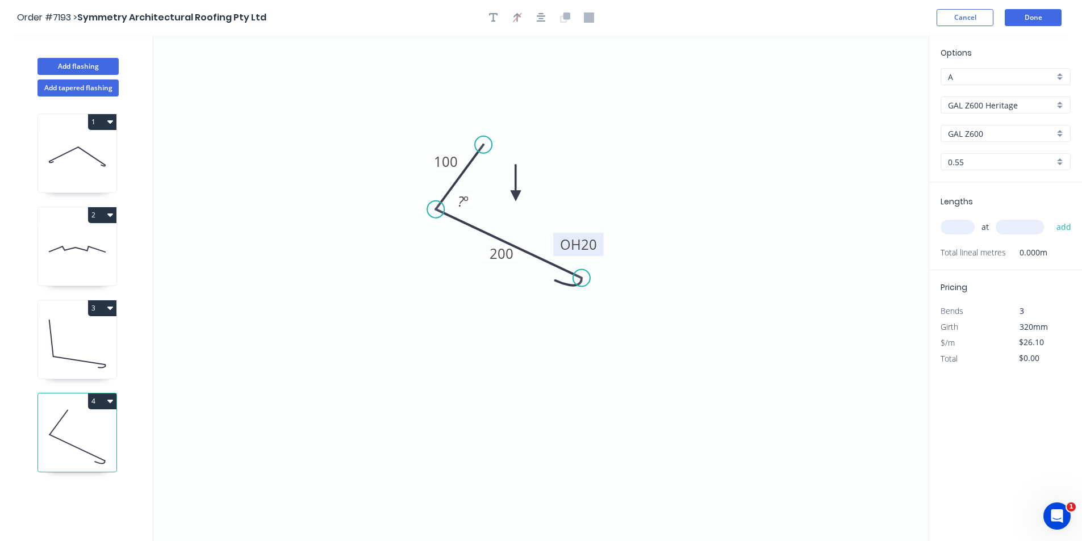
click at [516, 196] on icon at bounding box center [515, 183] width 10 height 36
click at [517, 193] on icon at bounding box center [515, 183] width 10 height 36
click at [517, 193] on icon at bounding box center [524, 186] width 33 height 33
drag, startPoint x: 477, startPoint y: 18, endPoint x: 489, endPoint y: 18, distance: 11.9
click at [479, 18] on div "Order #7193 > Symmetry Architectural Roofing Pty Ltd Cancel Done" at bounding box center [540, 17] width 1047 height 17
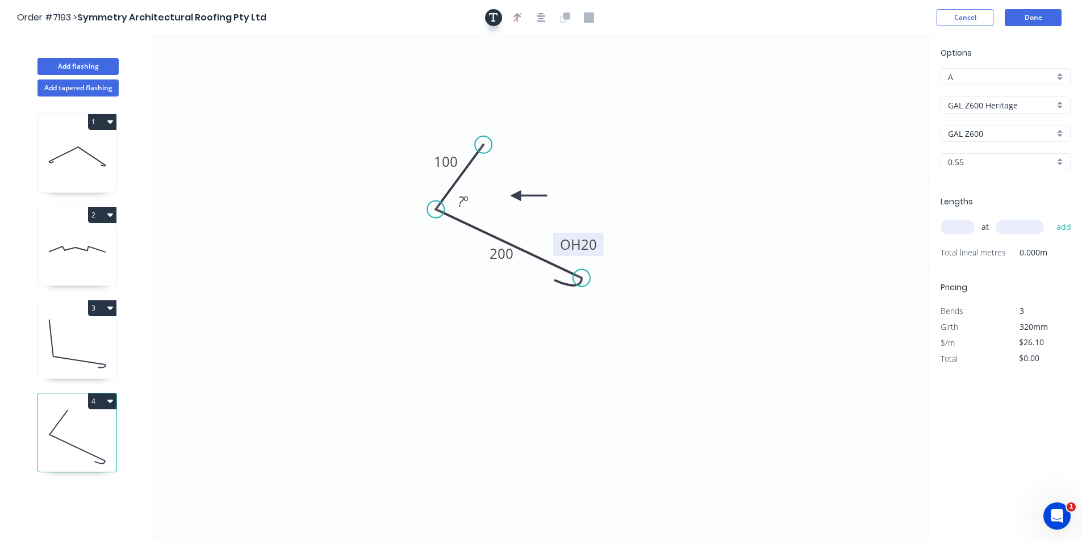
click at [497, 18] on icon "button" at bounding box center [493, 17] width 9 height 10
drag, startPoint x: 750, startPoint y: 261, endPoint x: 648, endPoint y: 185, distance: 127.4
click at [648, 186] on textarea at bounding box center [636, 179] width 92 height 42
type textarea "575 on rule"
click at [958, 233] on input "text" at bounding box center [957, 227] width 34 height 15
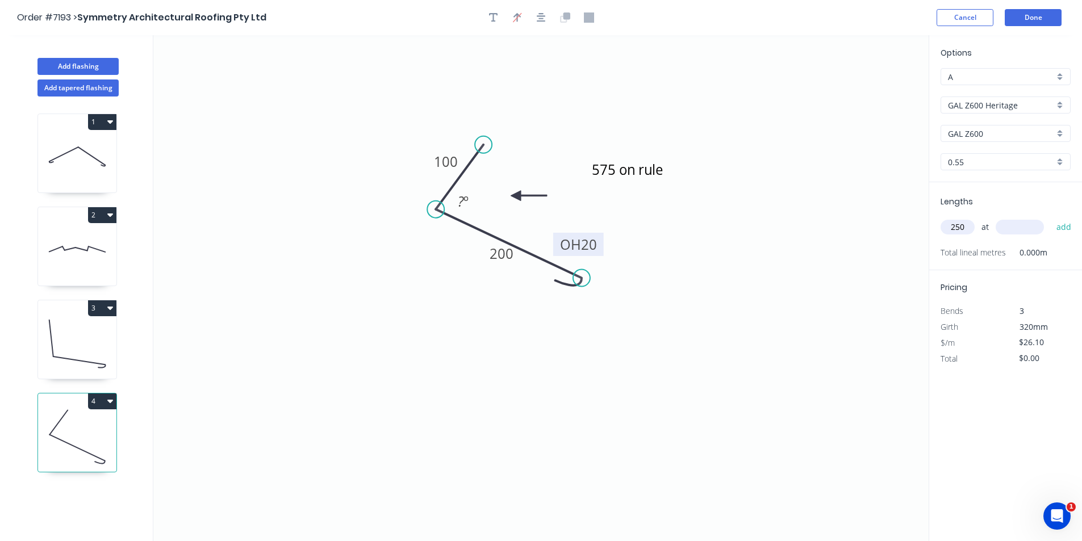
click at [1050, 217] on button "add" at bounding box center [1063, 226] width 27 height 19
type input "2"
type input "650"
click at [1050, 217] on button "add" at bounding box center [1063, 226] width 27 height 19
type input "$52.20"
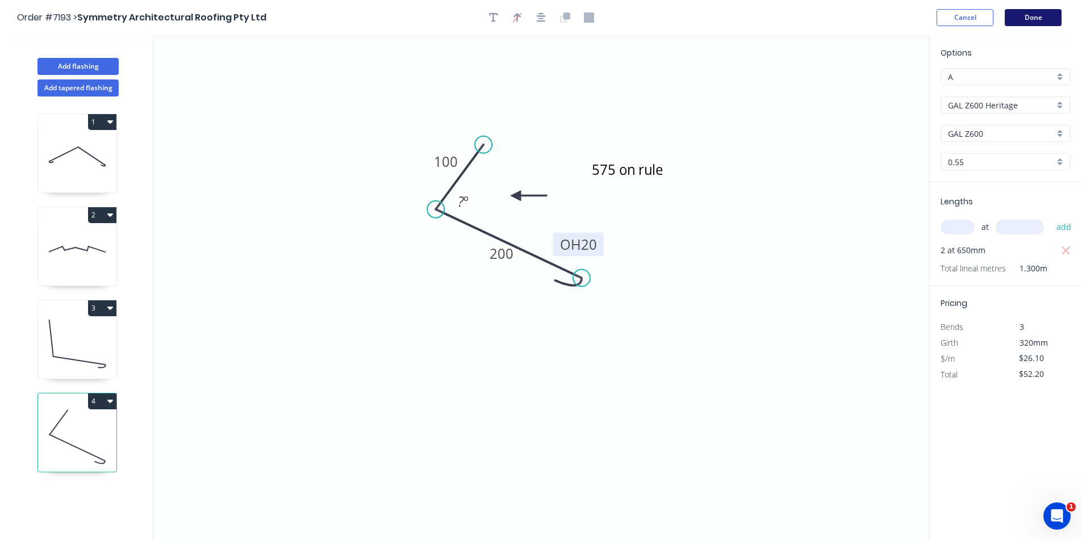
click at [1018, 17] on button "Done" at bounding box center [1032, 17] width 57 height 17
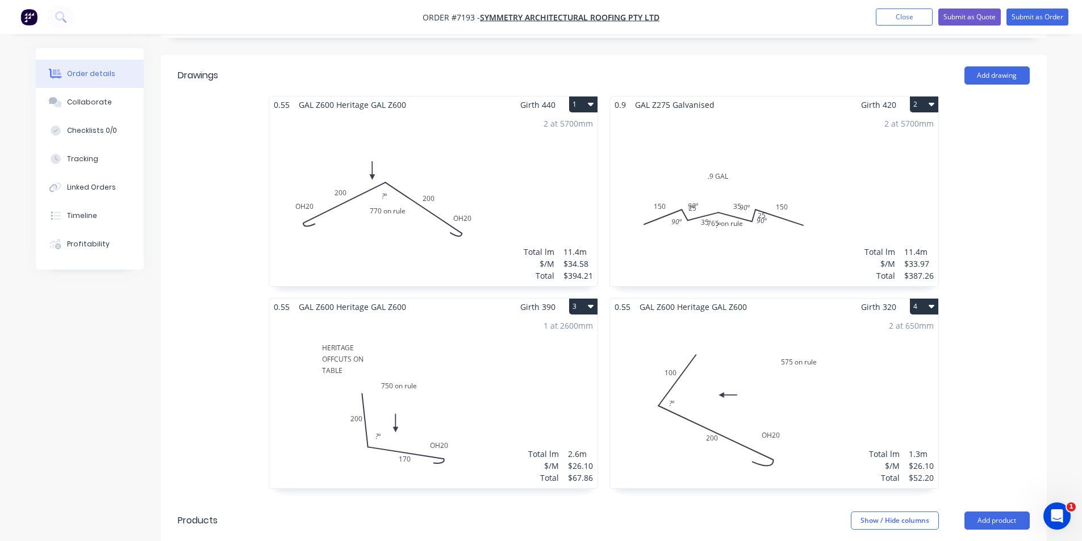
scroll to position [136, 0]
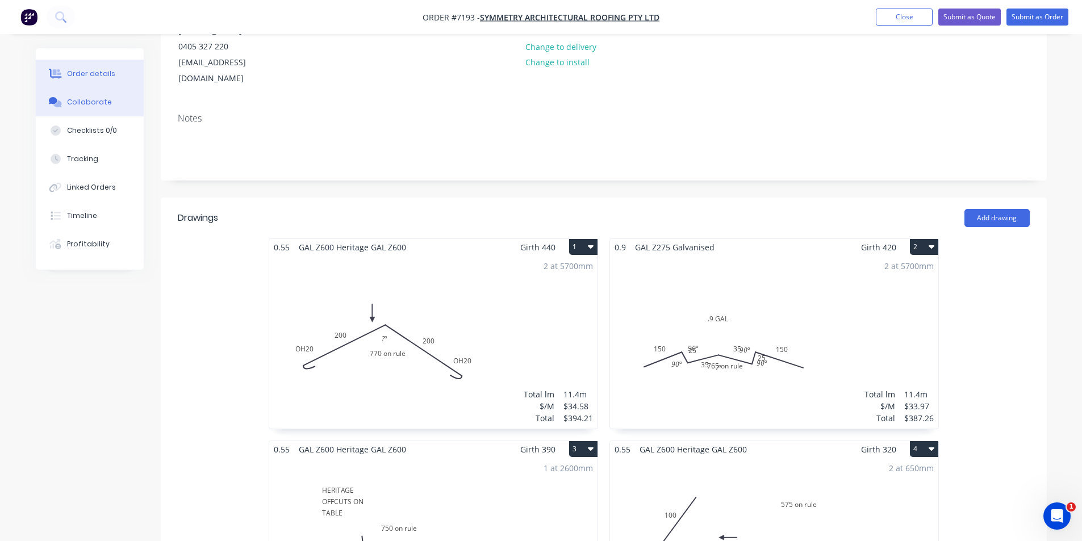
click at [73, 108] on button "Collaborate" at bounding box center [90, 102] width 108 height 28
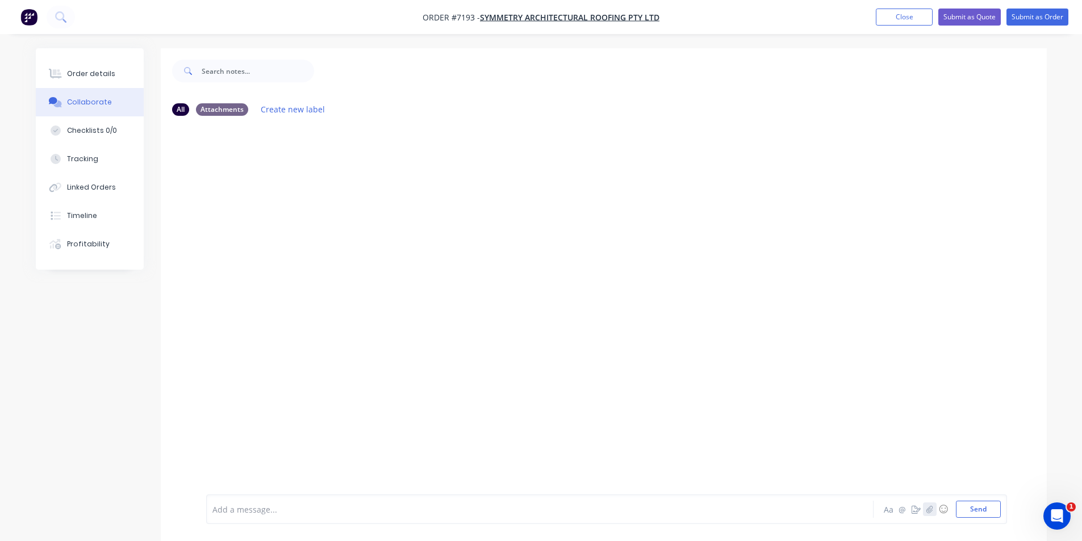
click at [929, 508] on icon "button" at bounding box center [929, 508] width 6 height 7
click at [980, 503] on button "Send" at bounding box center [977, 509] width 45 height 17
click at [70, 70] on div "Order details" at bounding box center [91, 74] width 48 height 10
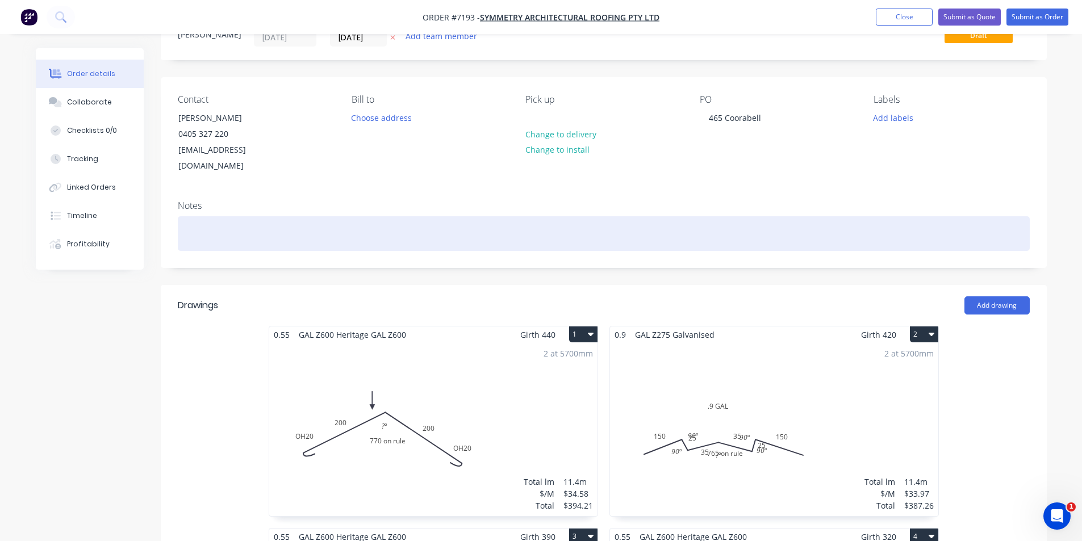
scroll to position [170, 0]
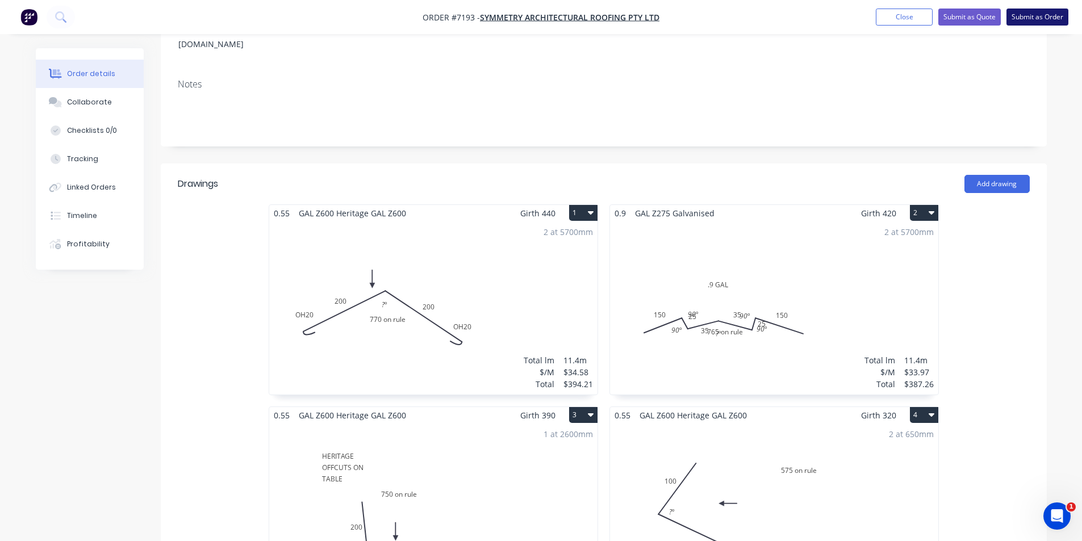
click at [1032, 15] on button "Submit as Order" at bounding box center [1037, 17] width 62 height 17
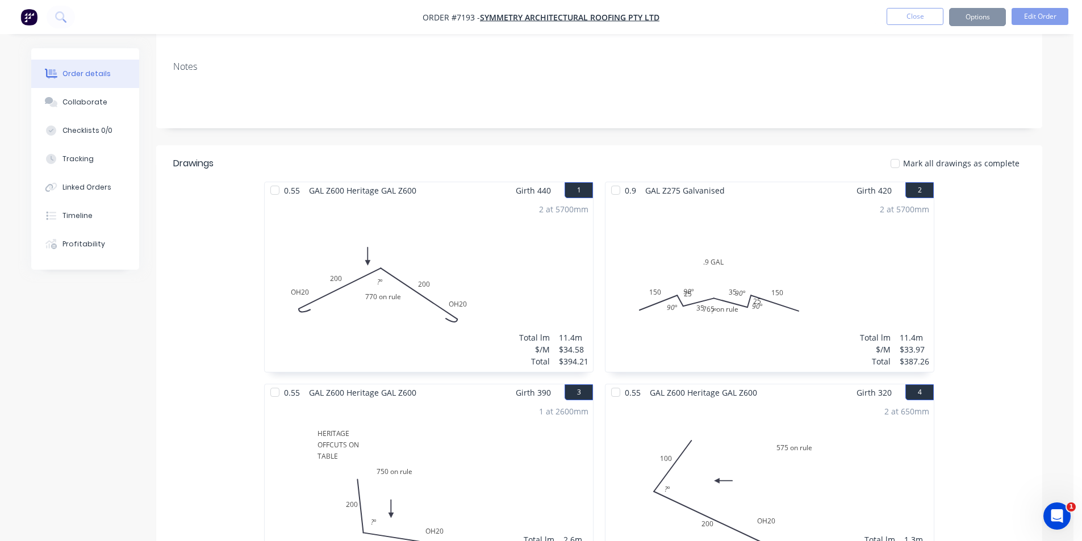
scroll to position [0, 0]
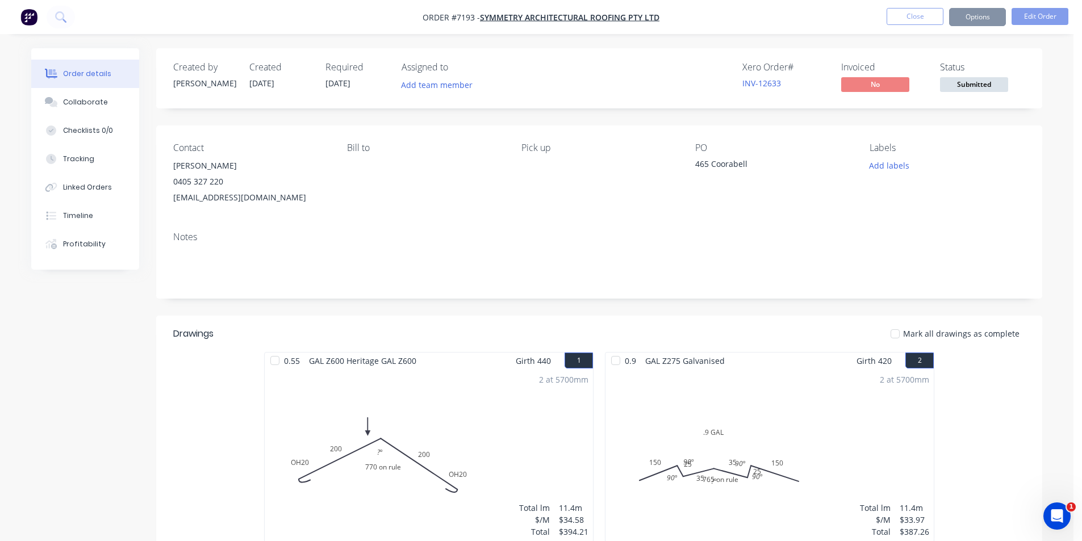
click at [977, 86] on span "Submitted" at bounding box center [974, 84] width 68 height 14
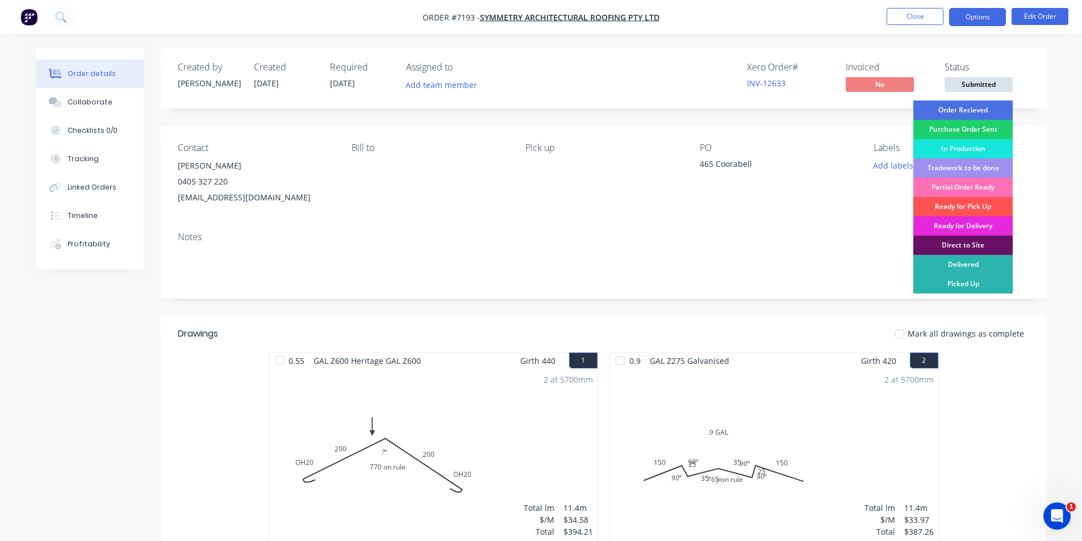
click at [977, 107] on div "Order Recieved" at bounding box center [962, 109] width 99 height 19
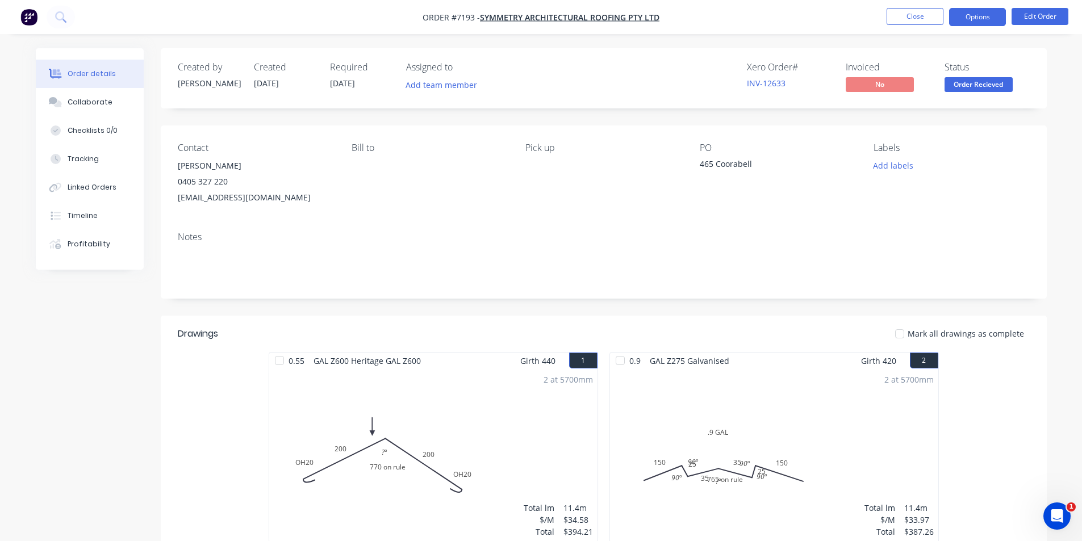
click at [974, 14] on button "Options" at bounding box center [977, 17] width 57 height 18
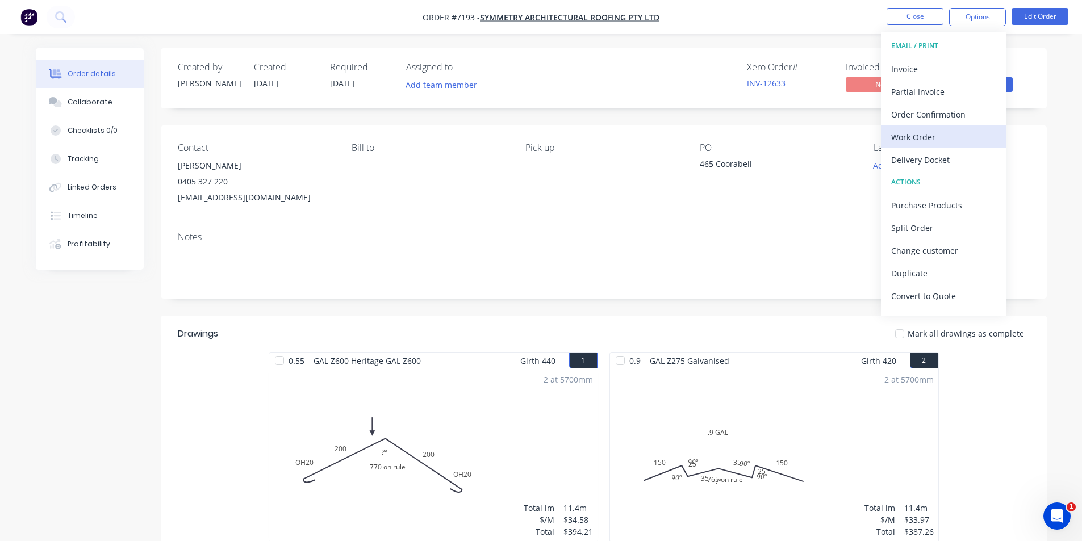
click at [967, 140] on div "Work Order" at bounding box center [943, 137] width 104 height 16
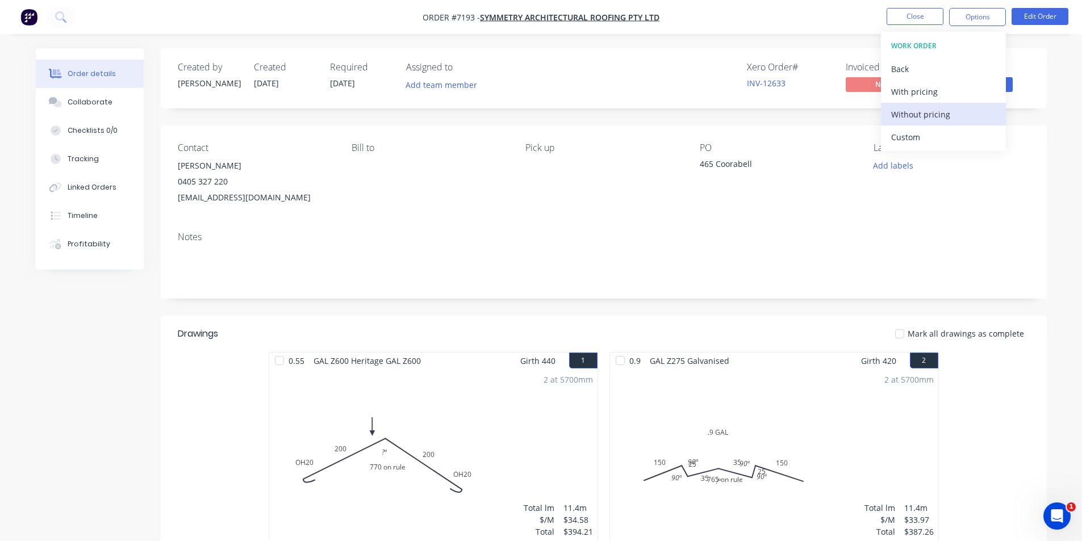
click at [959, 116] on div "Without pricing" at bounding box center [943, 114] width 104 height 16
